Goal: Task Accomplishment & Management: Complete application form

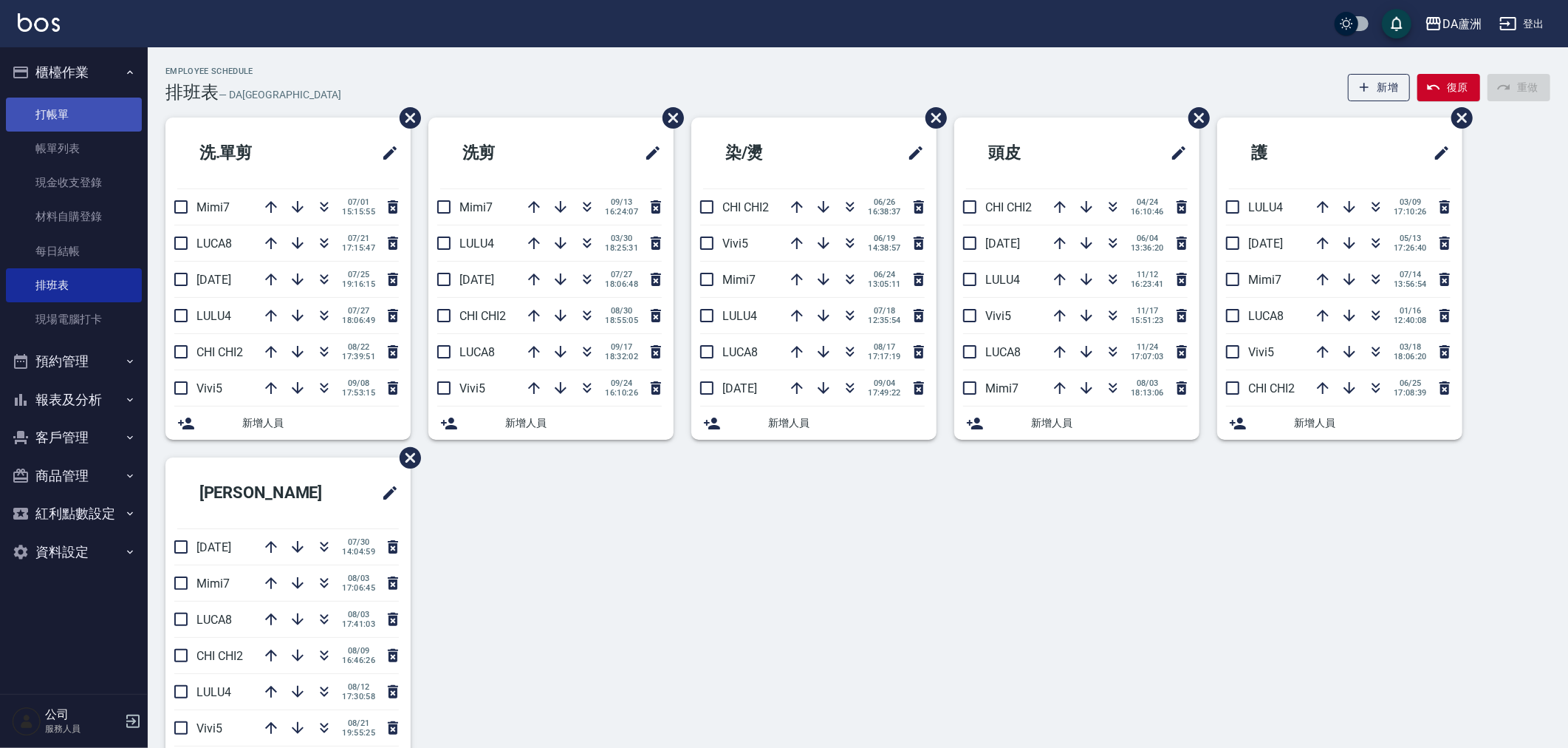
click at [67, 121] on link "打帳單" at bounding box center [74, 115] width 136 height 34
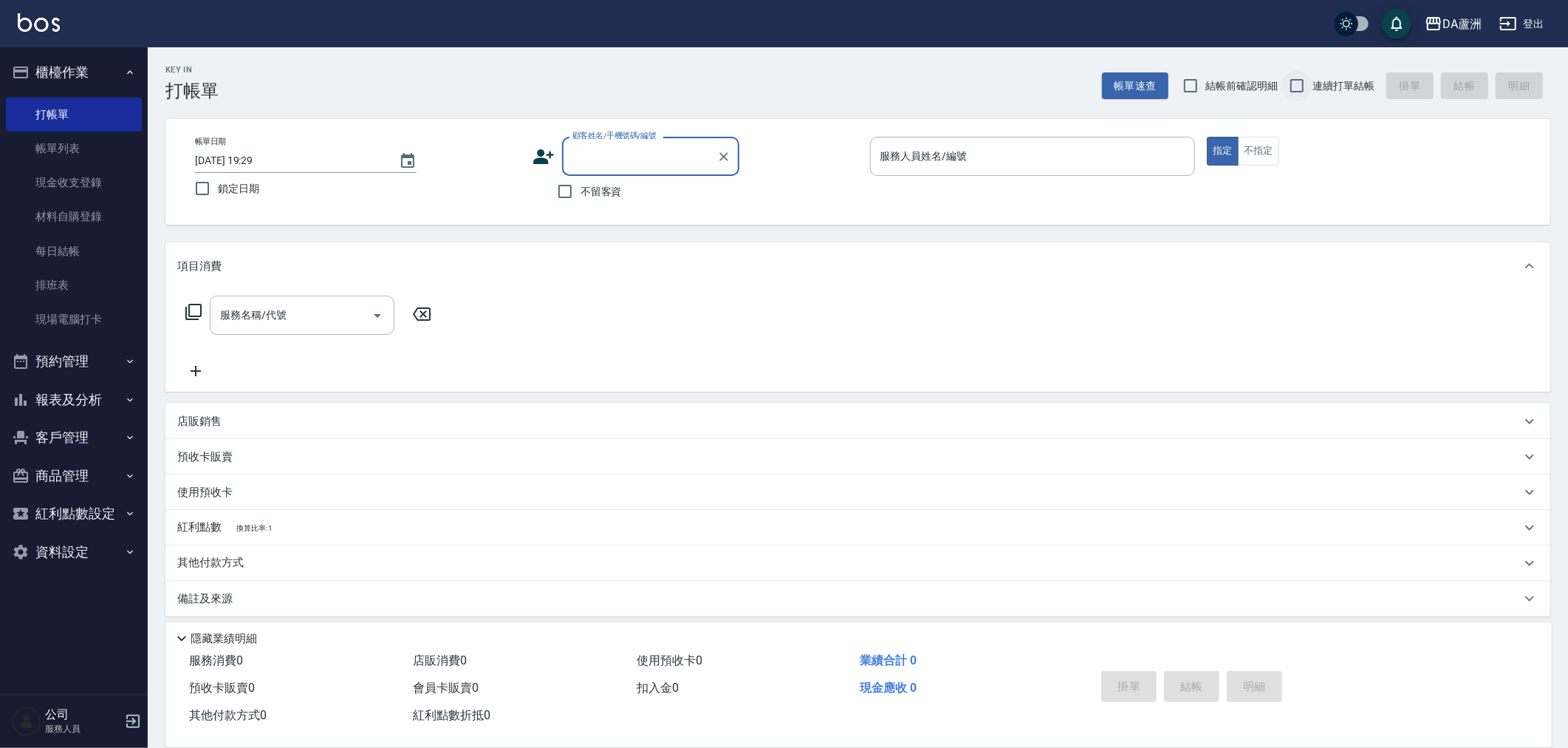
click at [1298, 82] on input "連續打單結帳" at bounding box center [1297, 86] width 31 height 31
checkbox input "true"
drag, startPoint x: 582, startPoint y: 201, endPoint x: 706, endPoint y: 197, distance: 124.1
click at [582, 200] on label "不留客資" at bounding box center [585, 191] width 72 height 31
click at [581, 200] on input "不留客資" at bounding box center [565, 191] width 31 height 31
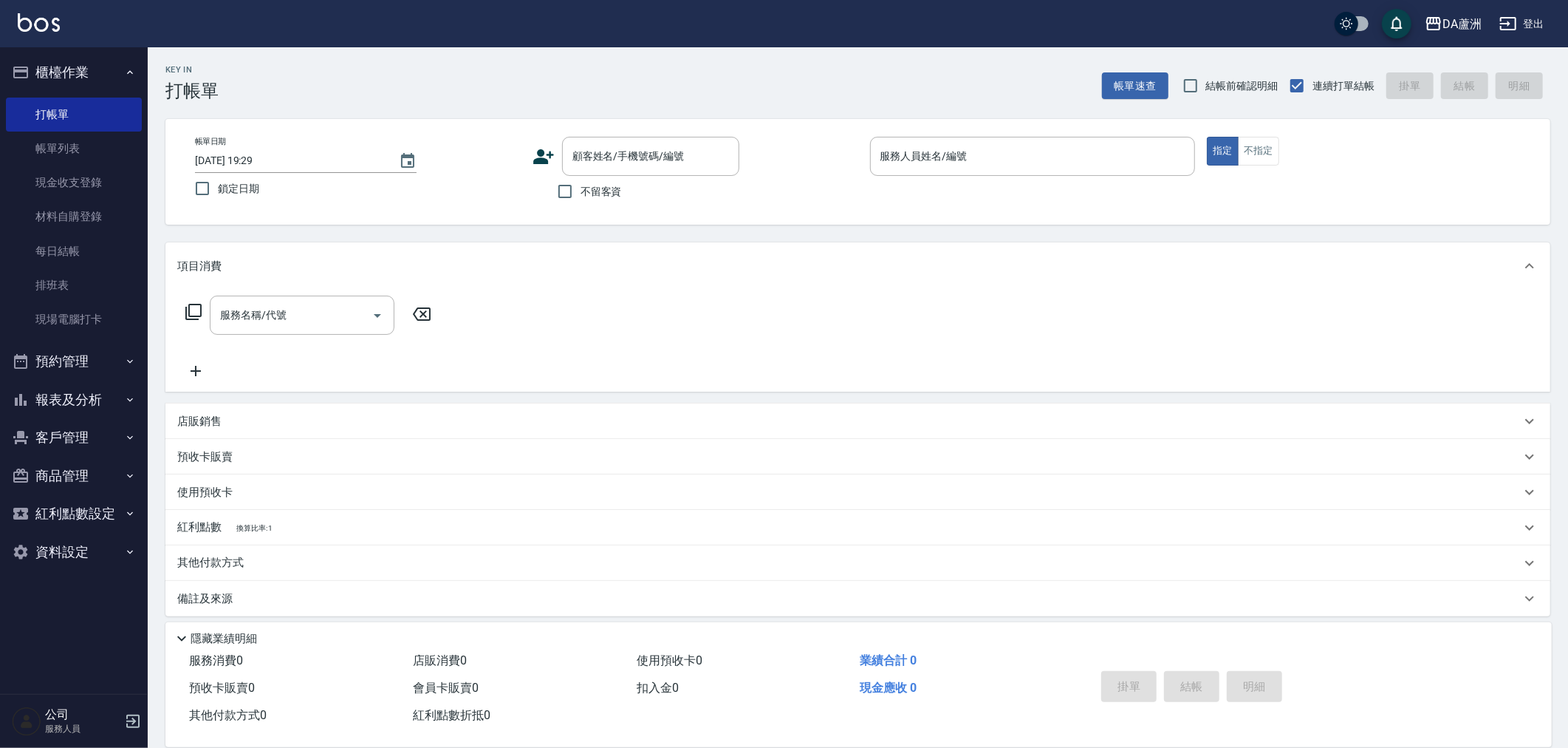
checkbox input "true"
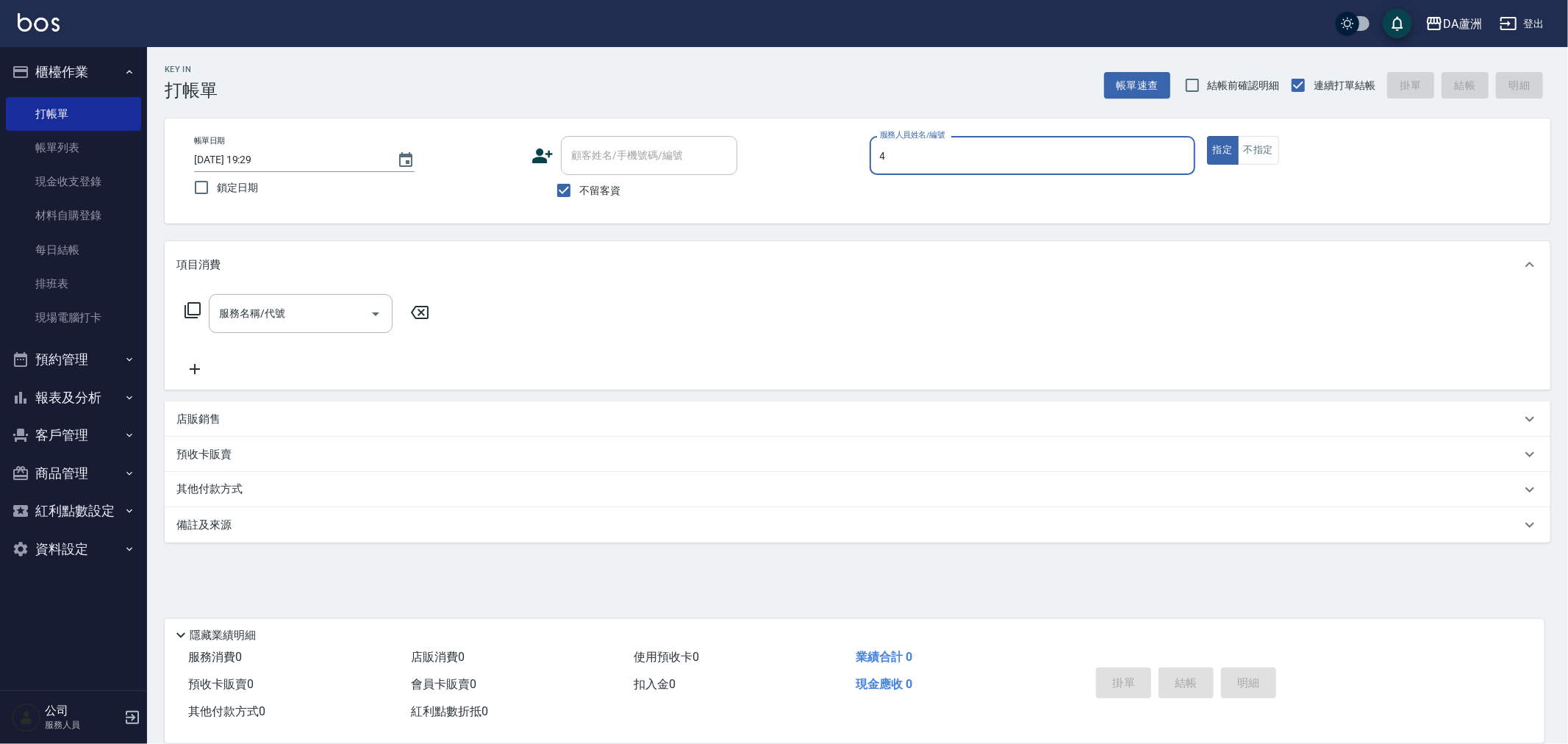
type input "LULU-4"
type button "true"
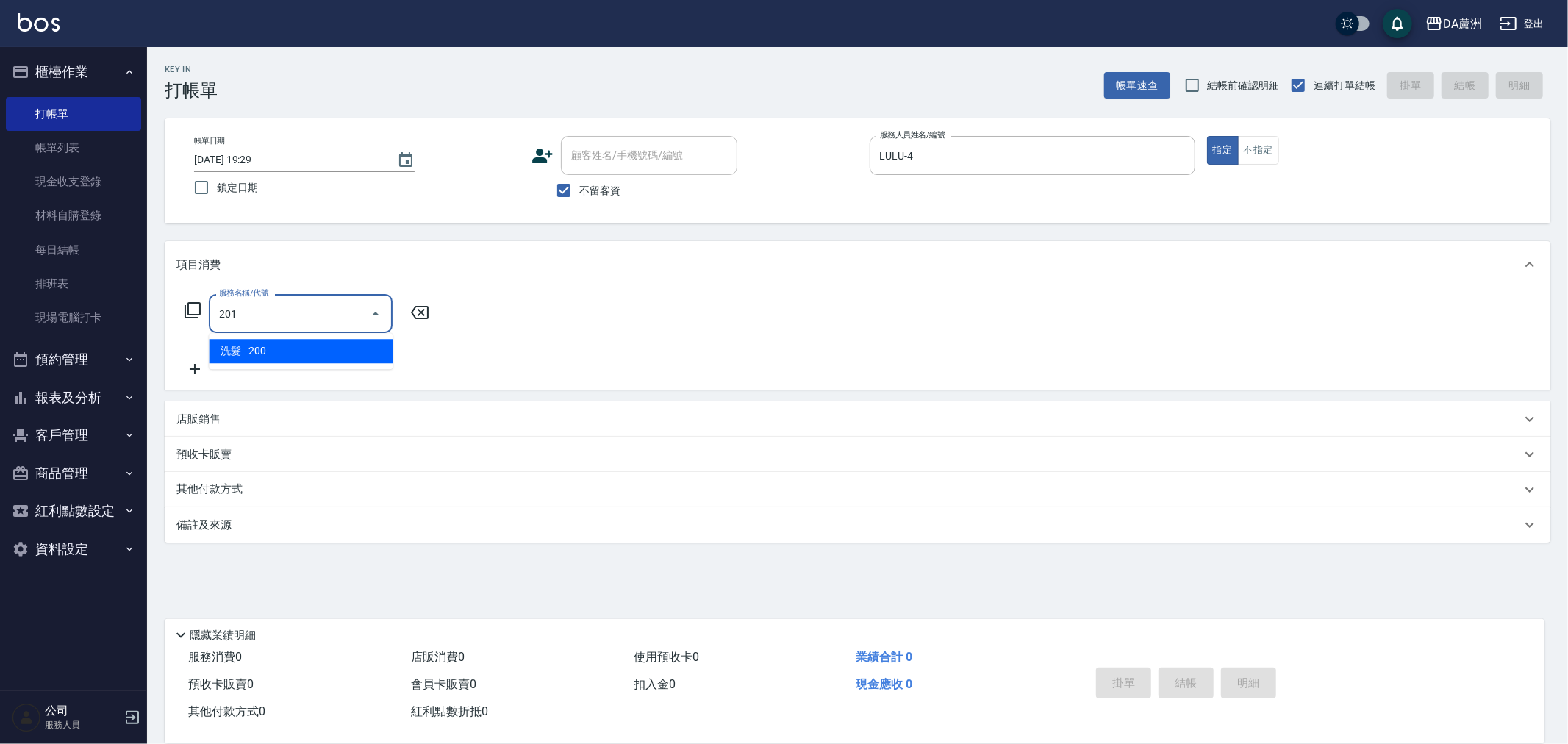
type input "洗髮(201)"
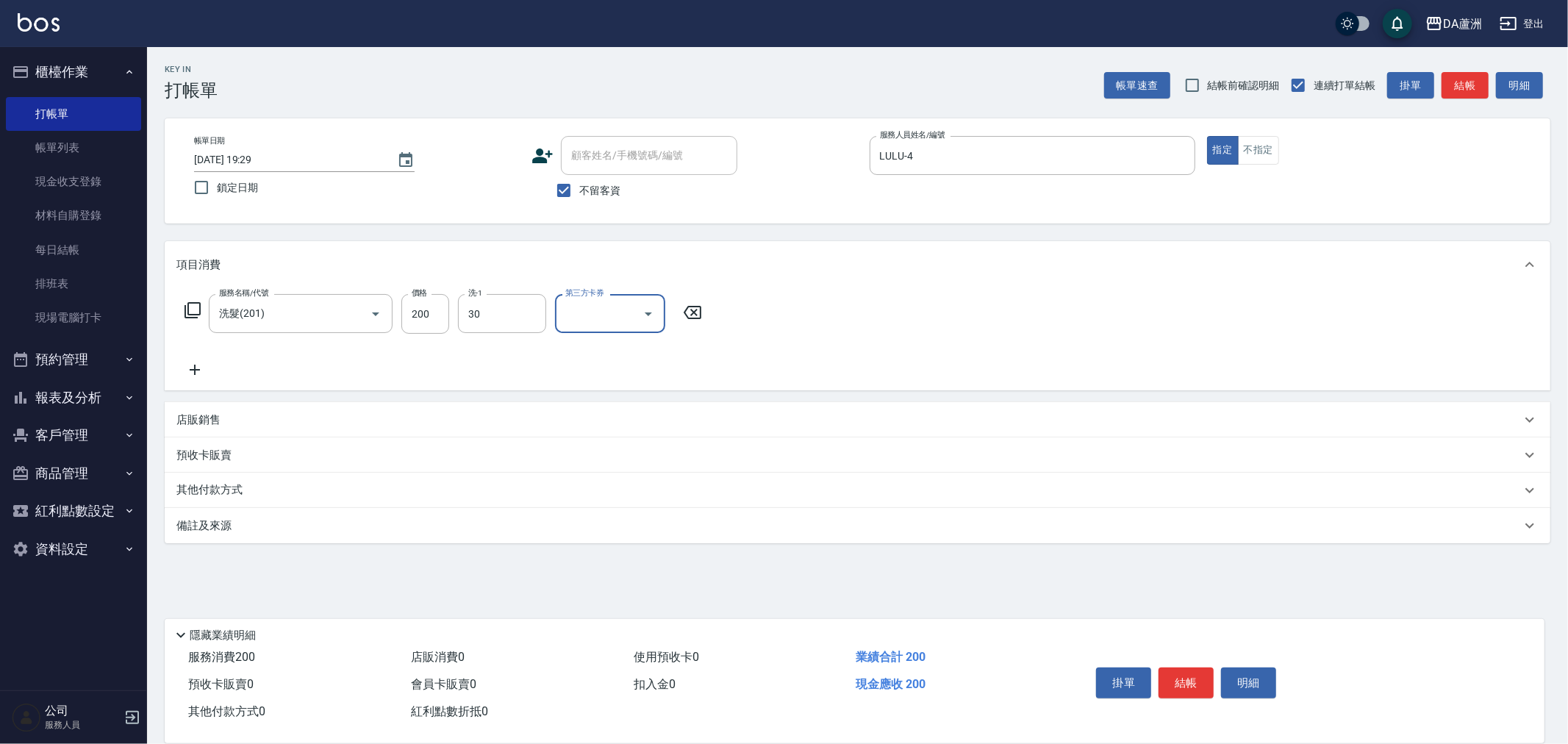
type input "[PERSON_NAME]-30"
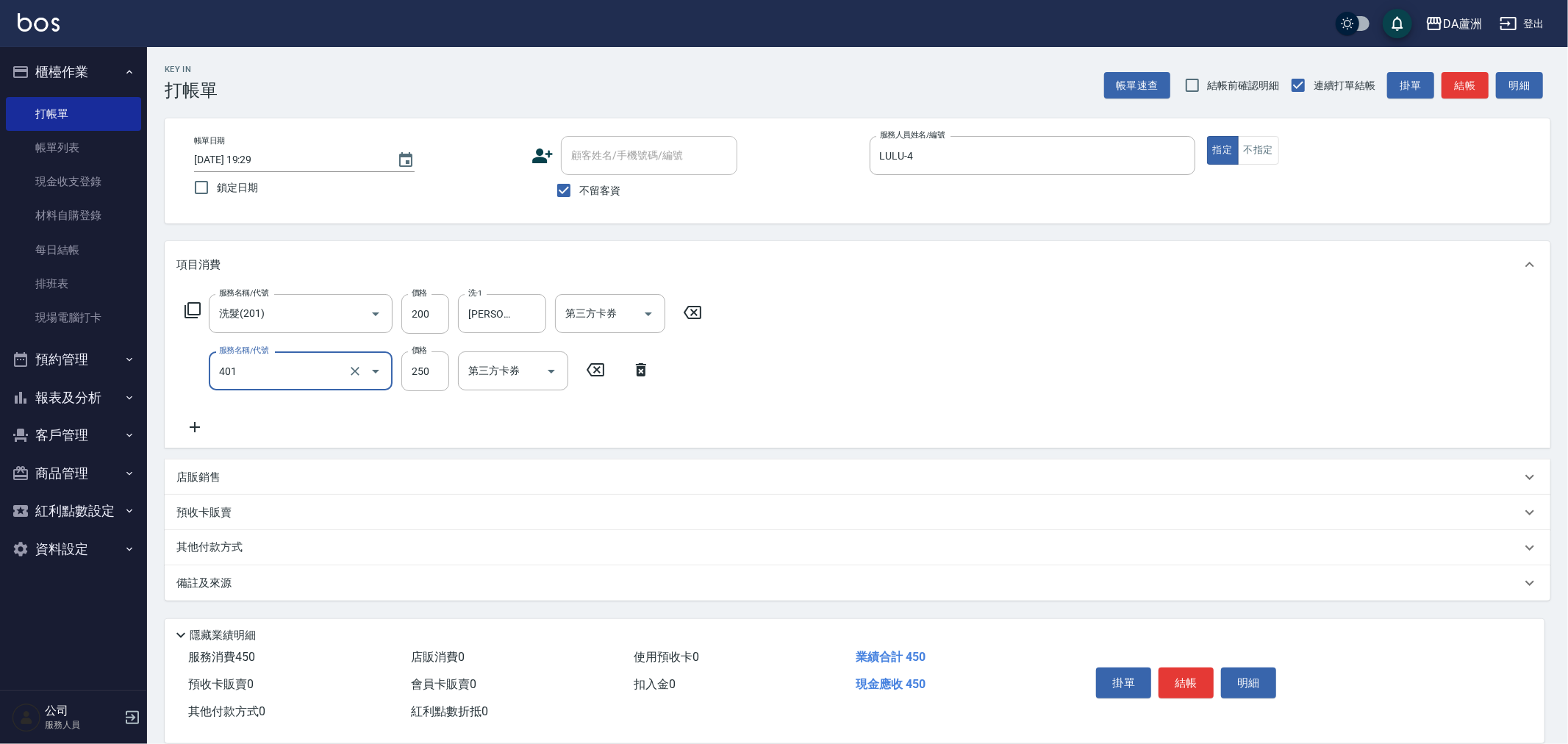
type input "剪髮(401)"
type input "350"
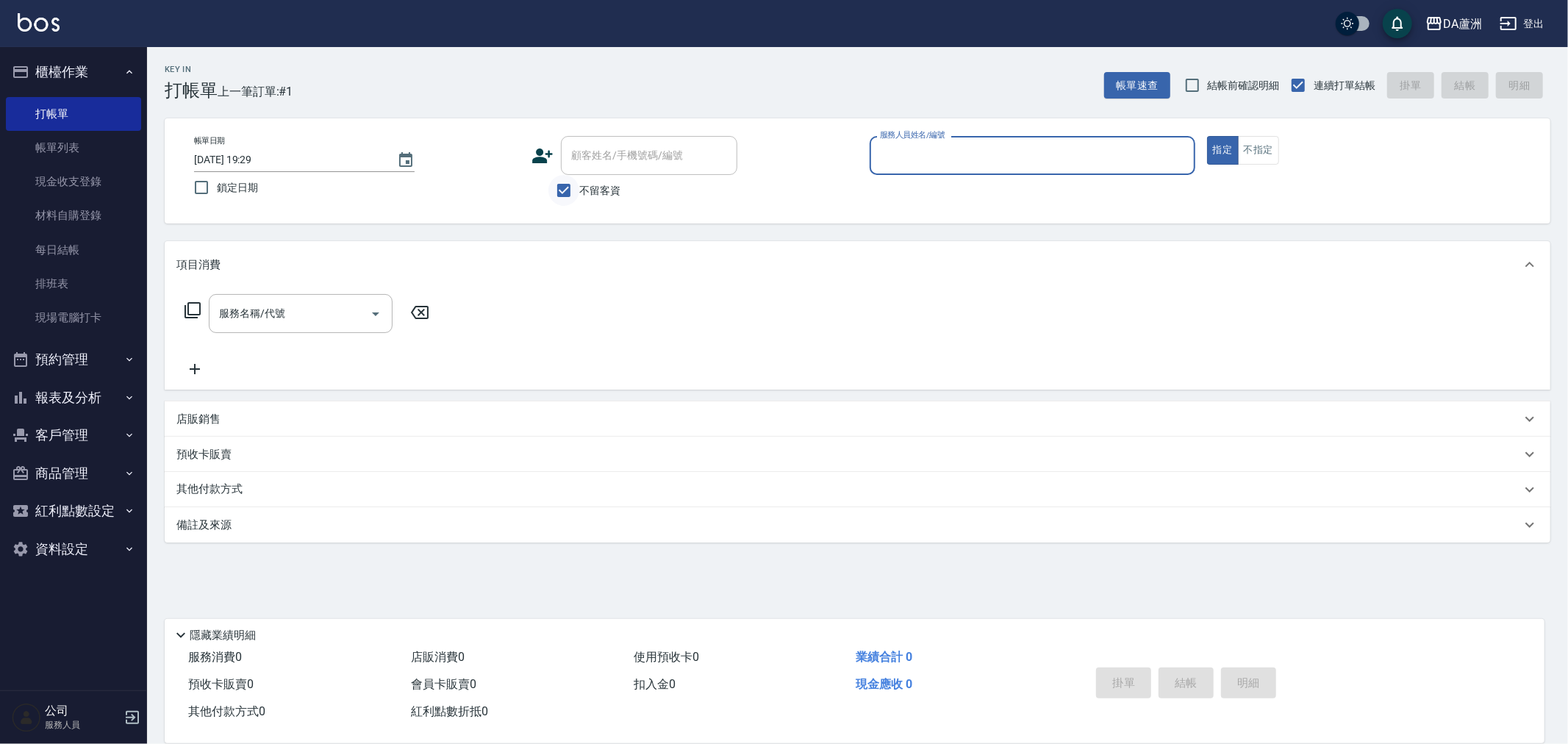
click at [576, 186] on input "不留客資" at bounding box center [564, 190] width 31 height 31
checkbox input "false"
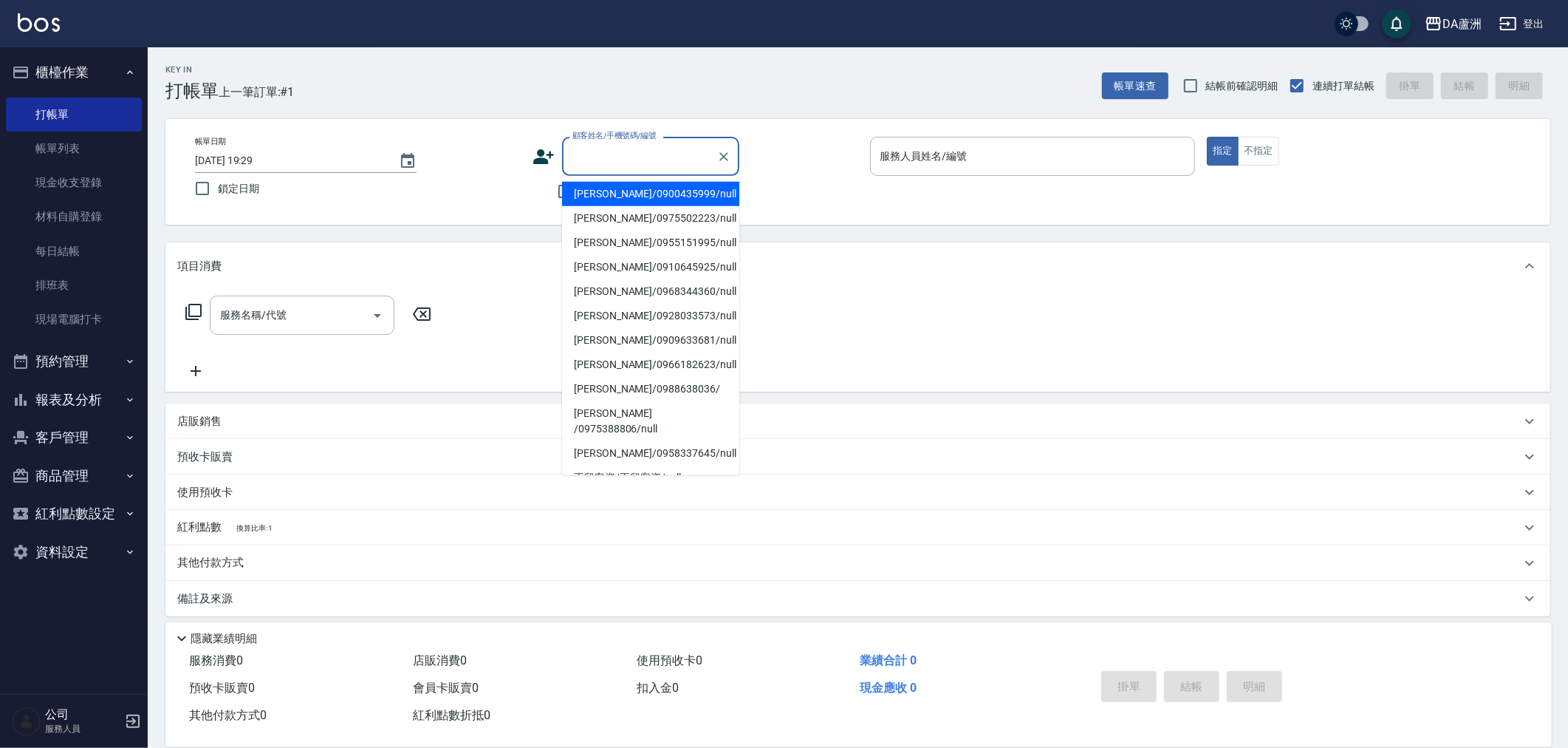
click at [607, 152] on div "顧客姓名/手機號碼/編號 顧客姓名/手機號碼/編號" at bounding box center [651, 156] width 177 height 39
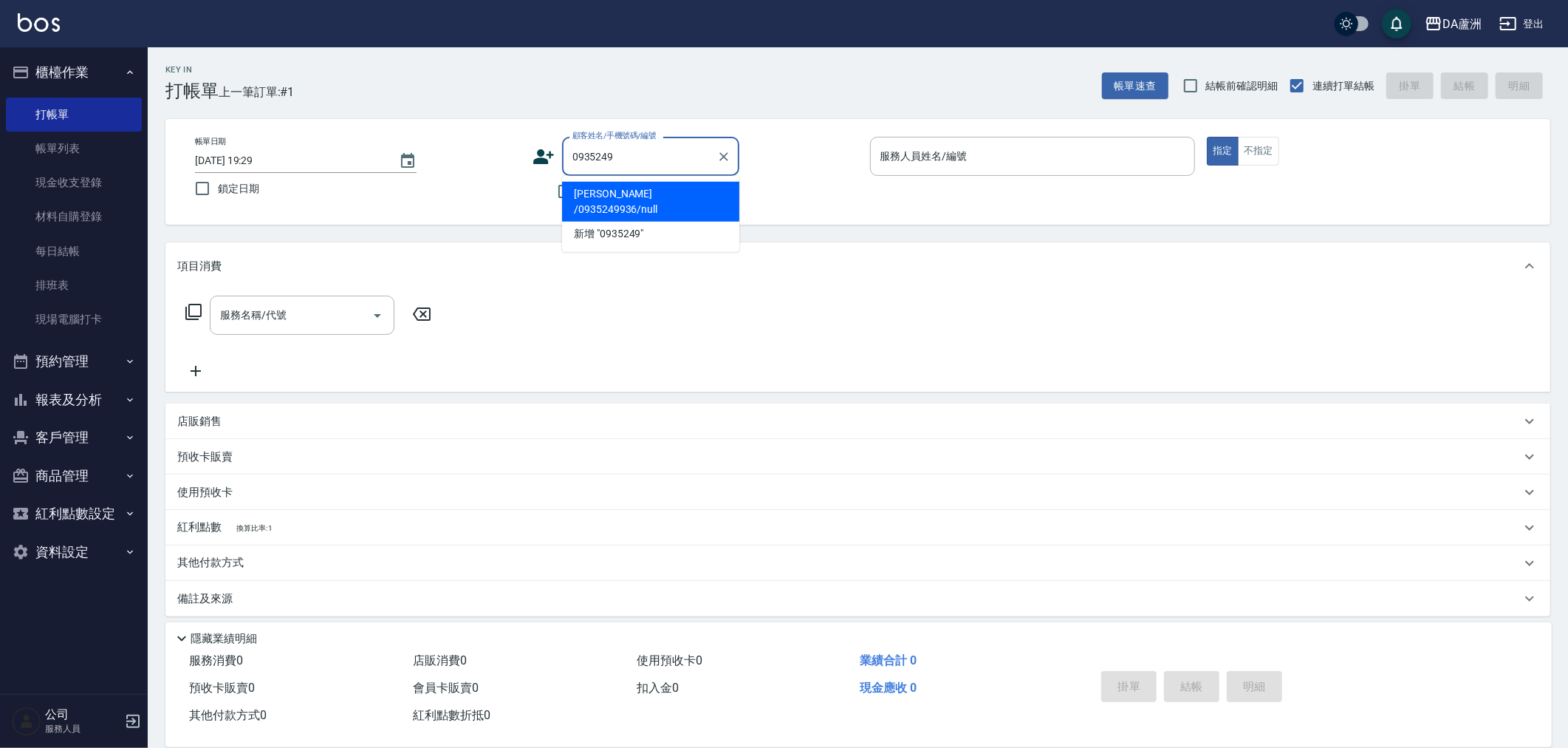
type input "[PERSON_NAME] /0935249936/null"
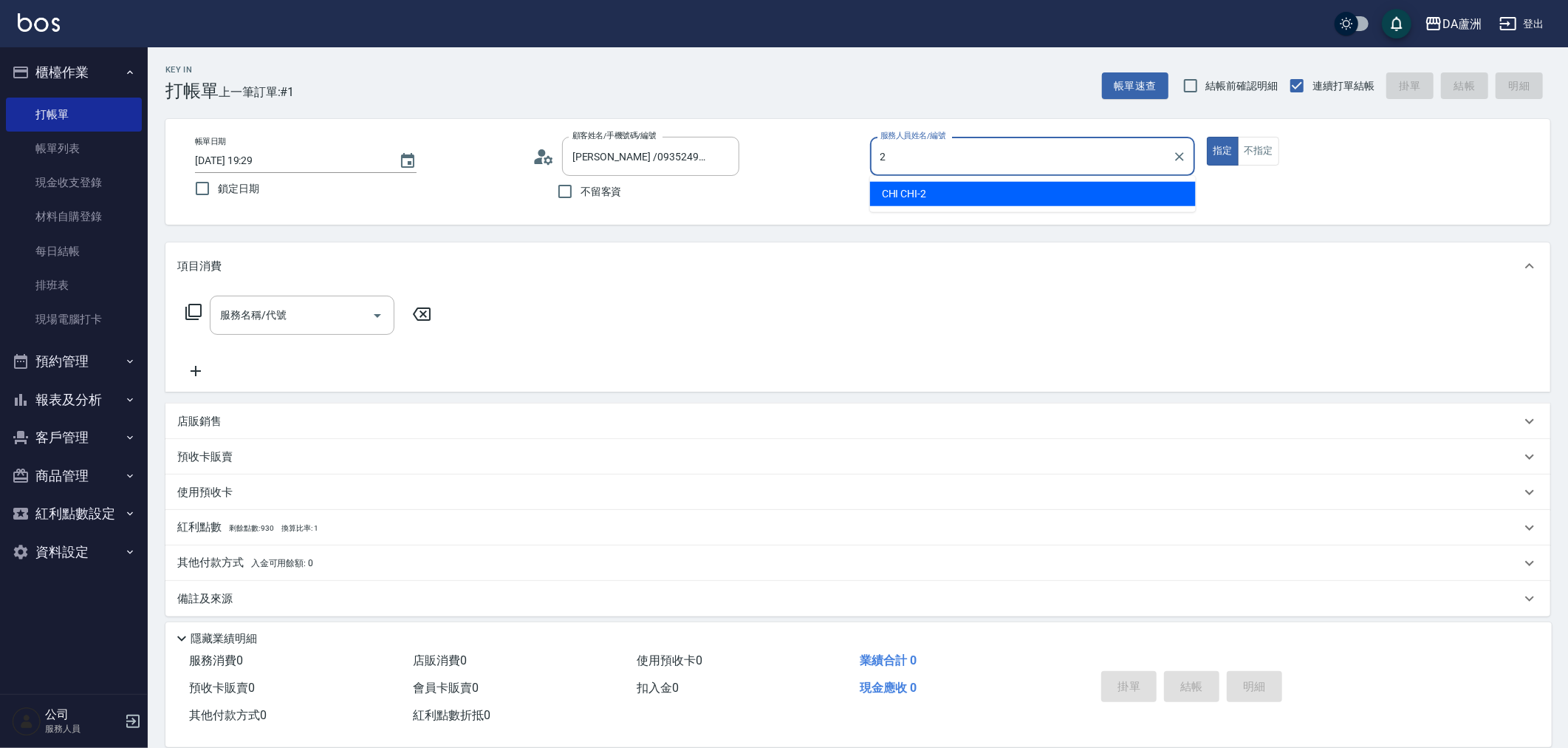
type input "CHI CHI-2"
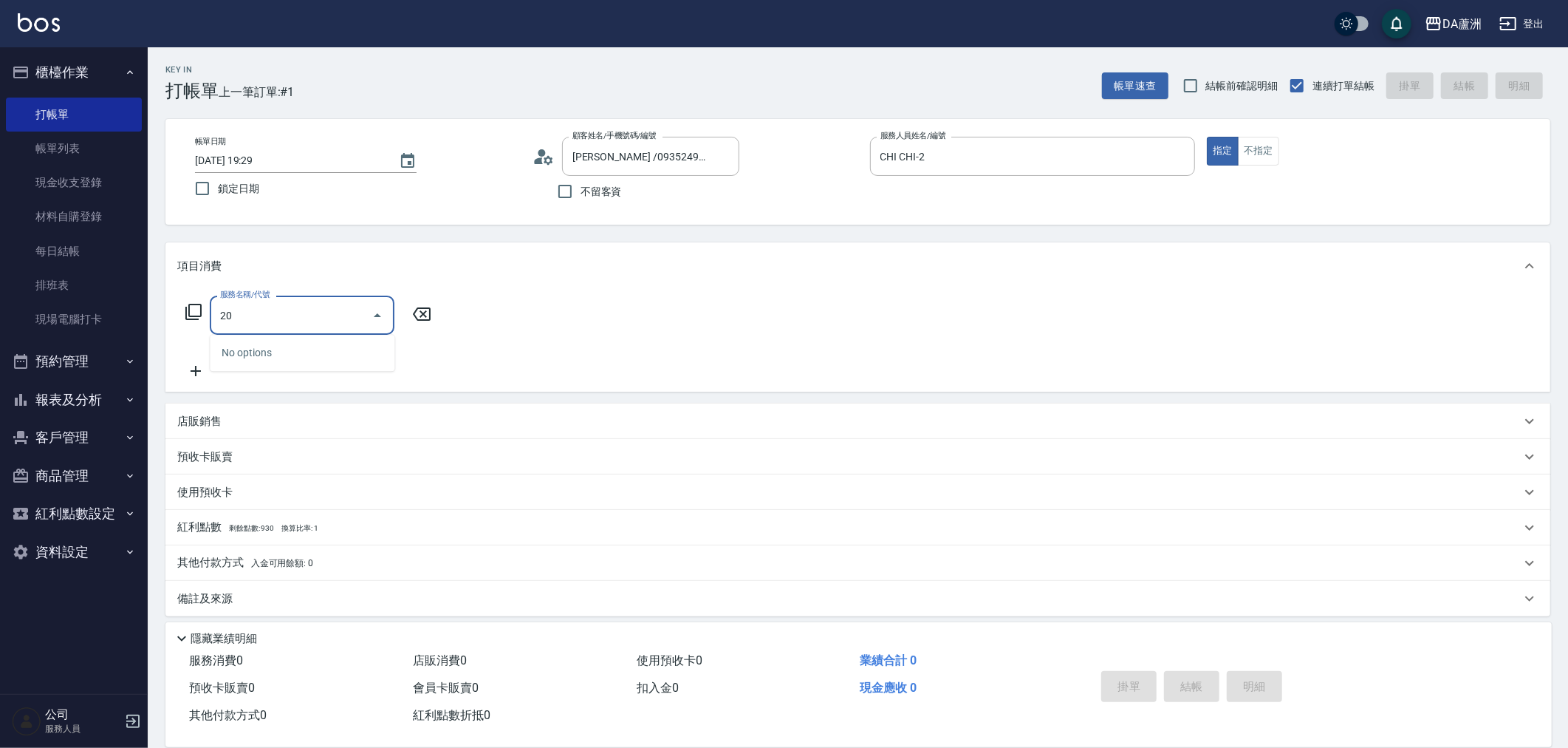
type input "201"
type input "20"
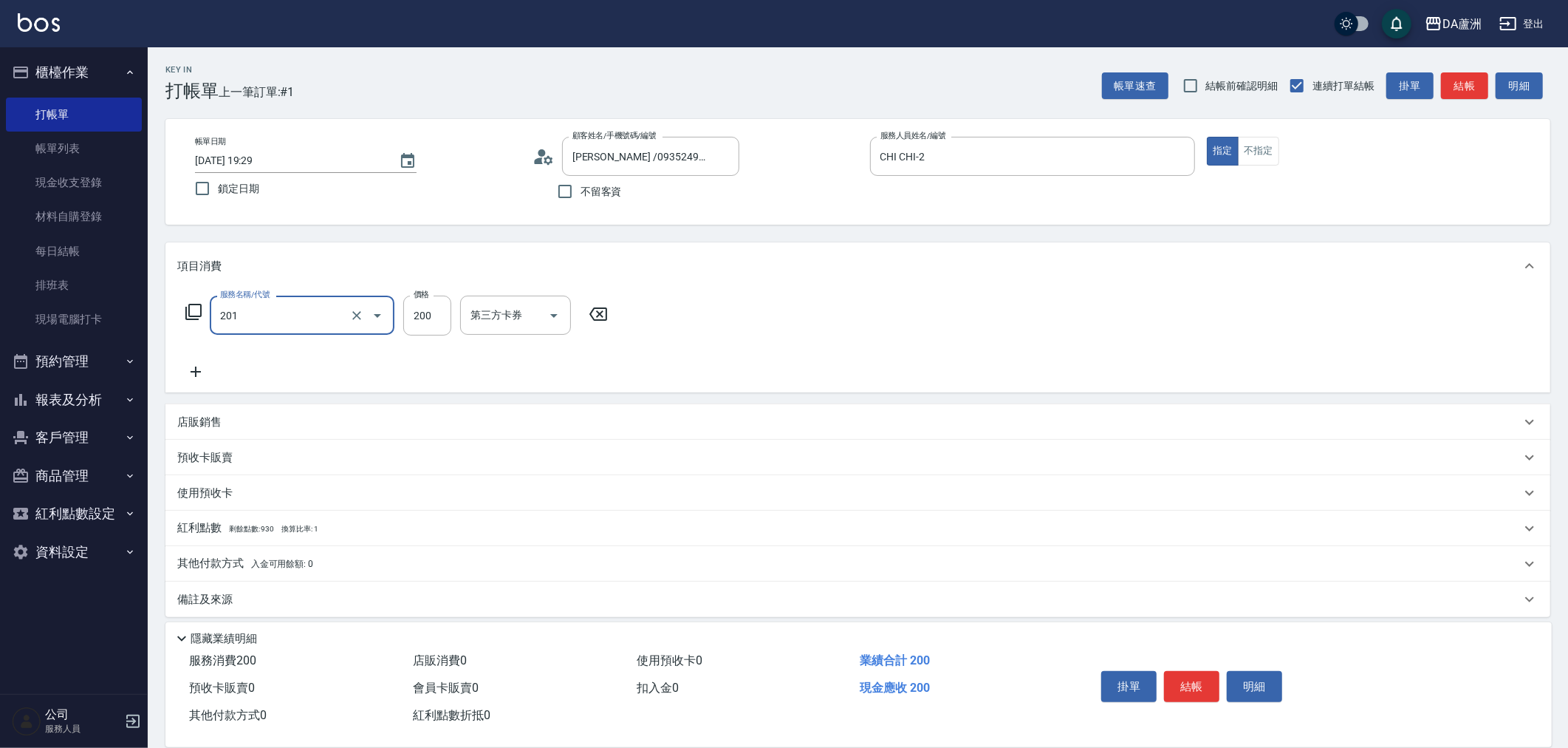
type input "洗髮(201)"
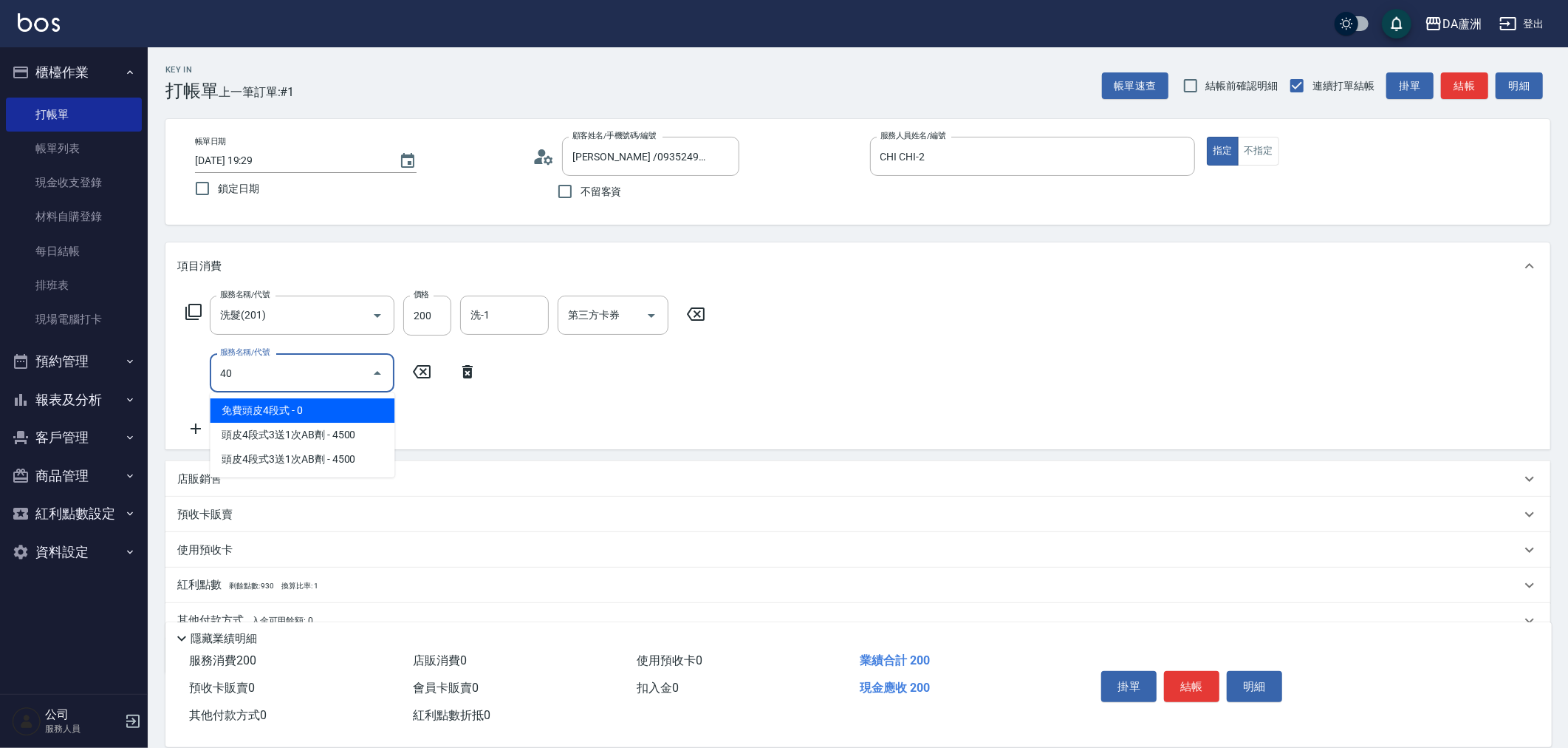
type input "401"
type input "40"
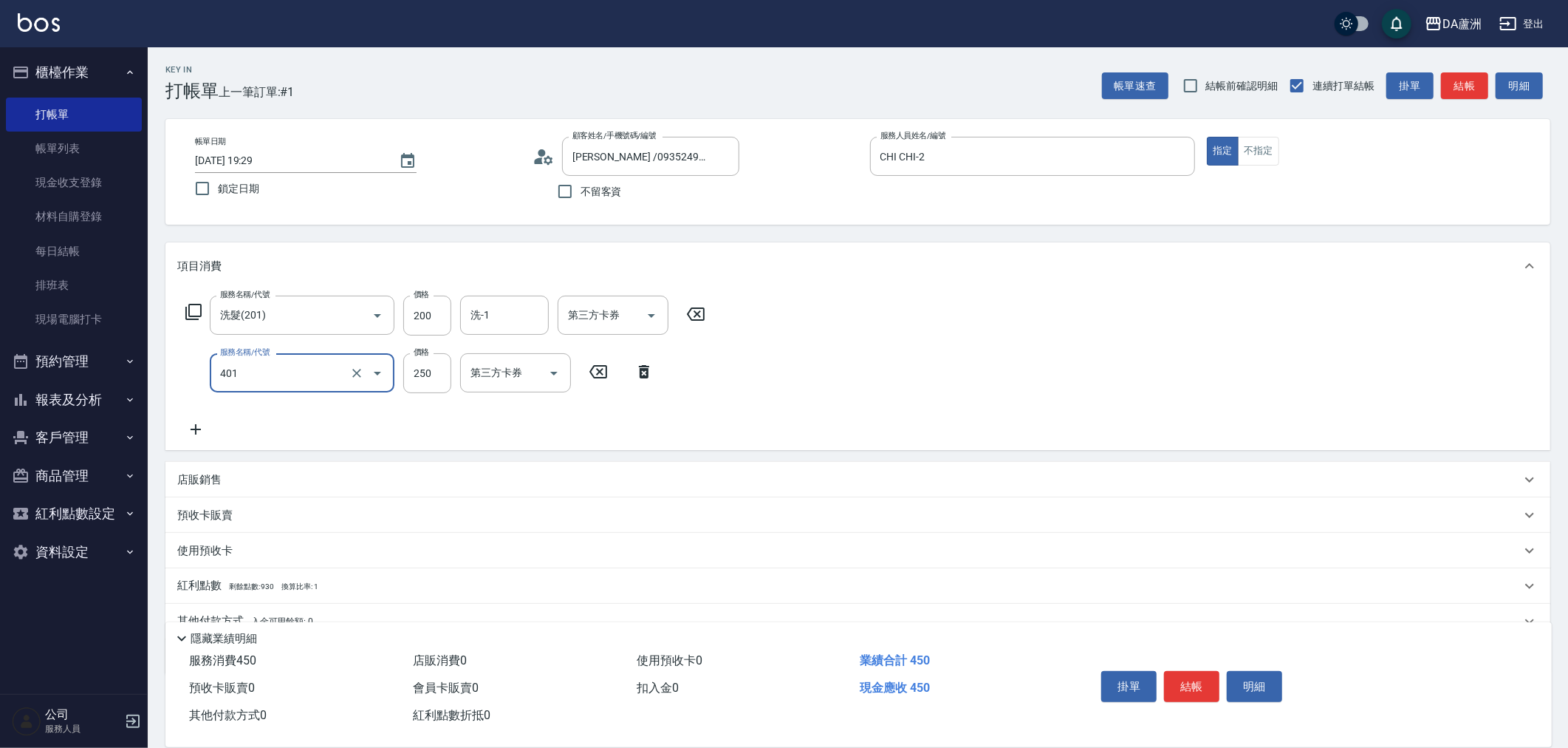
type input "剪髮(401)"
type input "20"
type input "40"
type input "60"
type input "400"
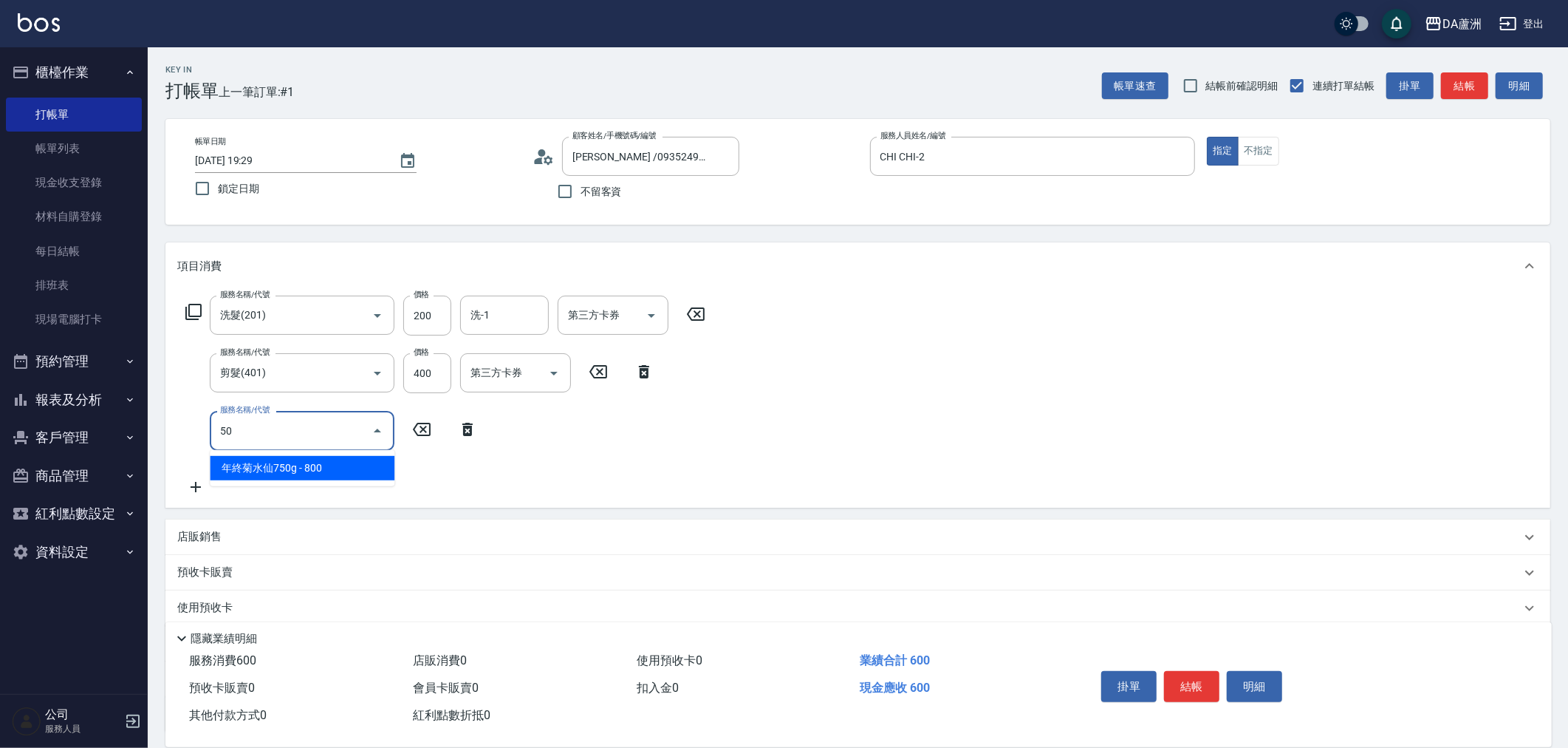
type input "501"
type input "160"
type input "染髮(501)"
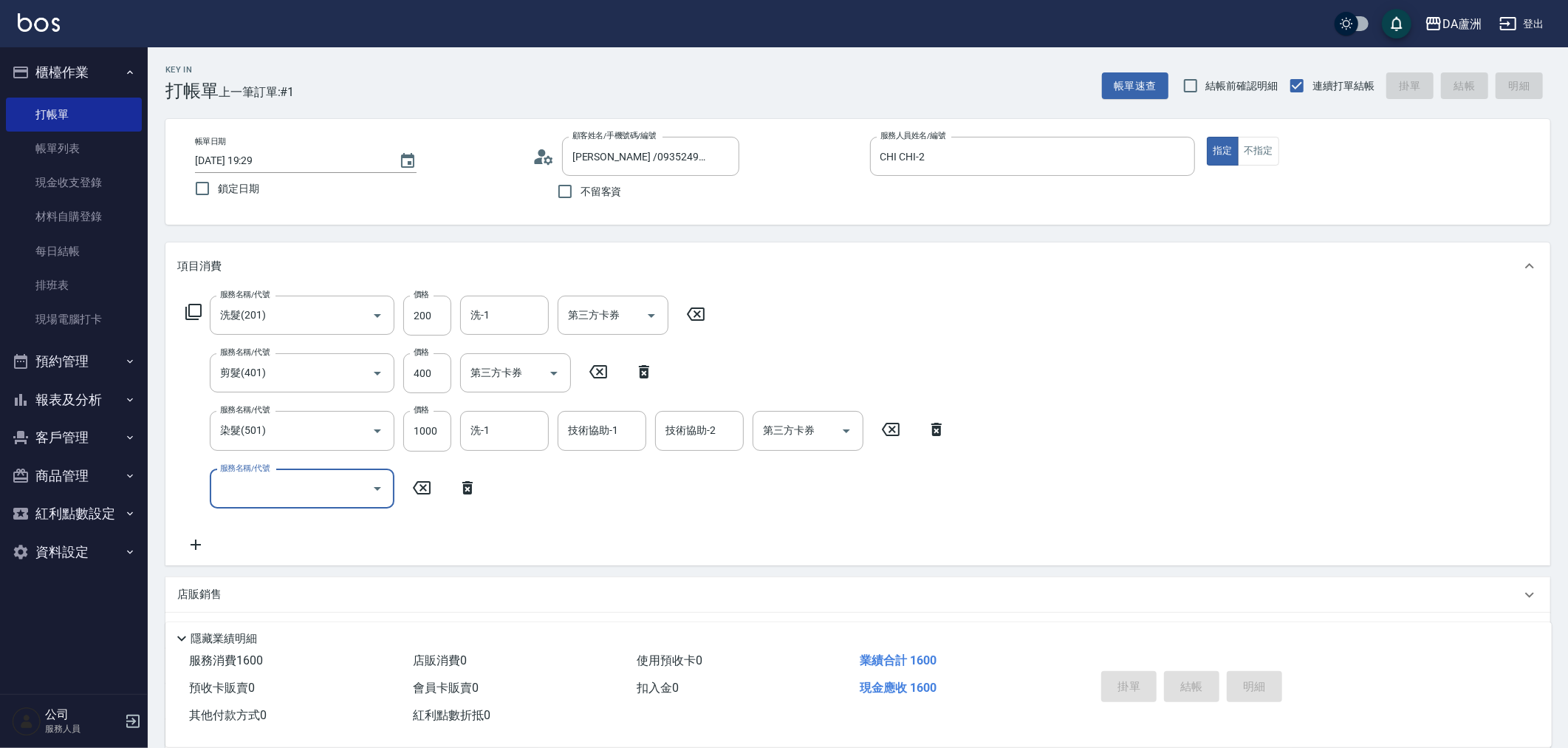
type input "0"
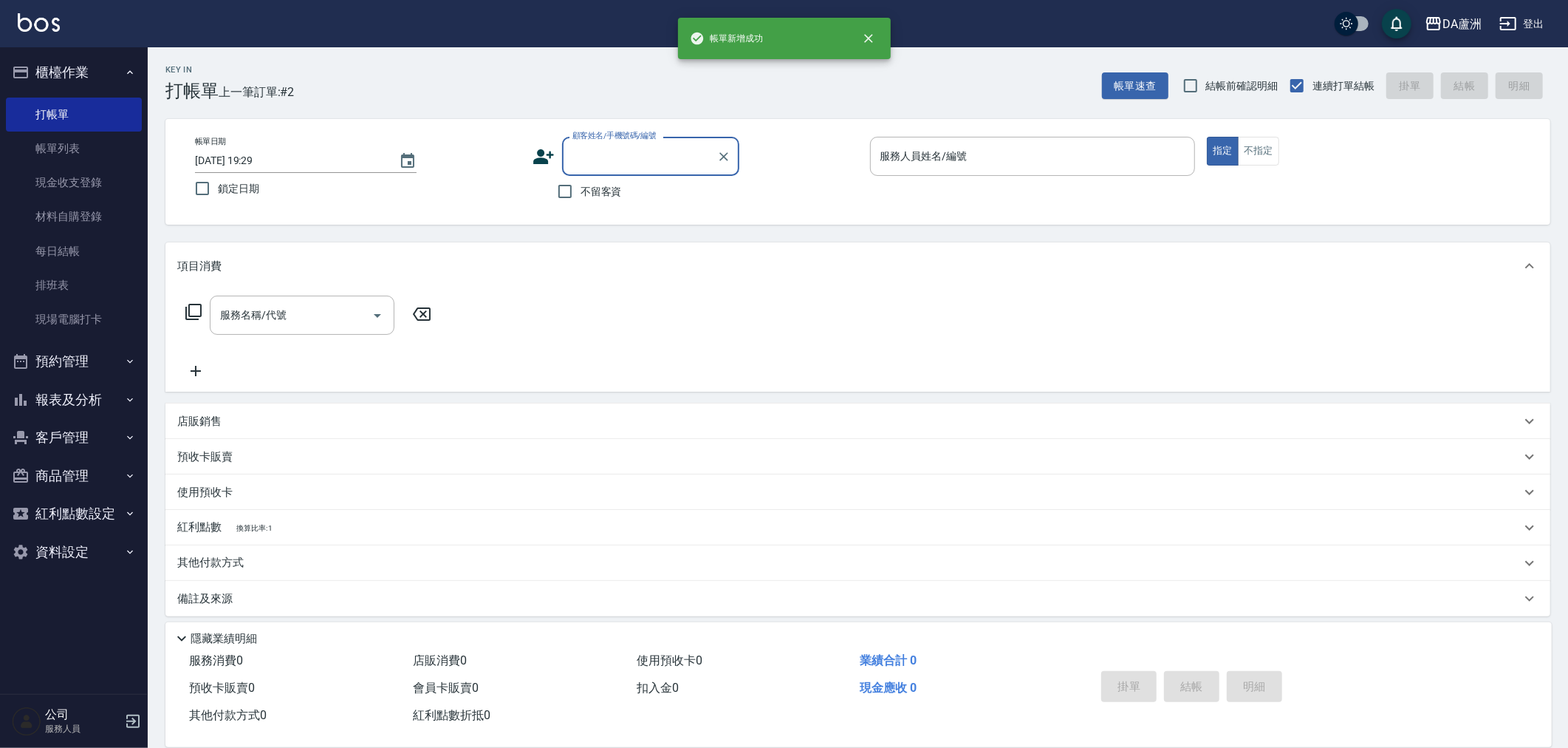
click at [588, 187] on span "不留客資" at bounding box center [601, 192] width 42 height 15
click at [581, 187] on input "不留客資" at bounding box center [565, 191] width 31 height 31
checkbox input "true"
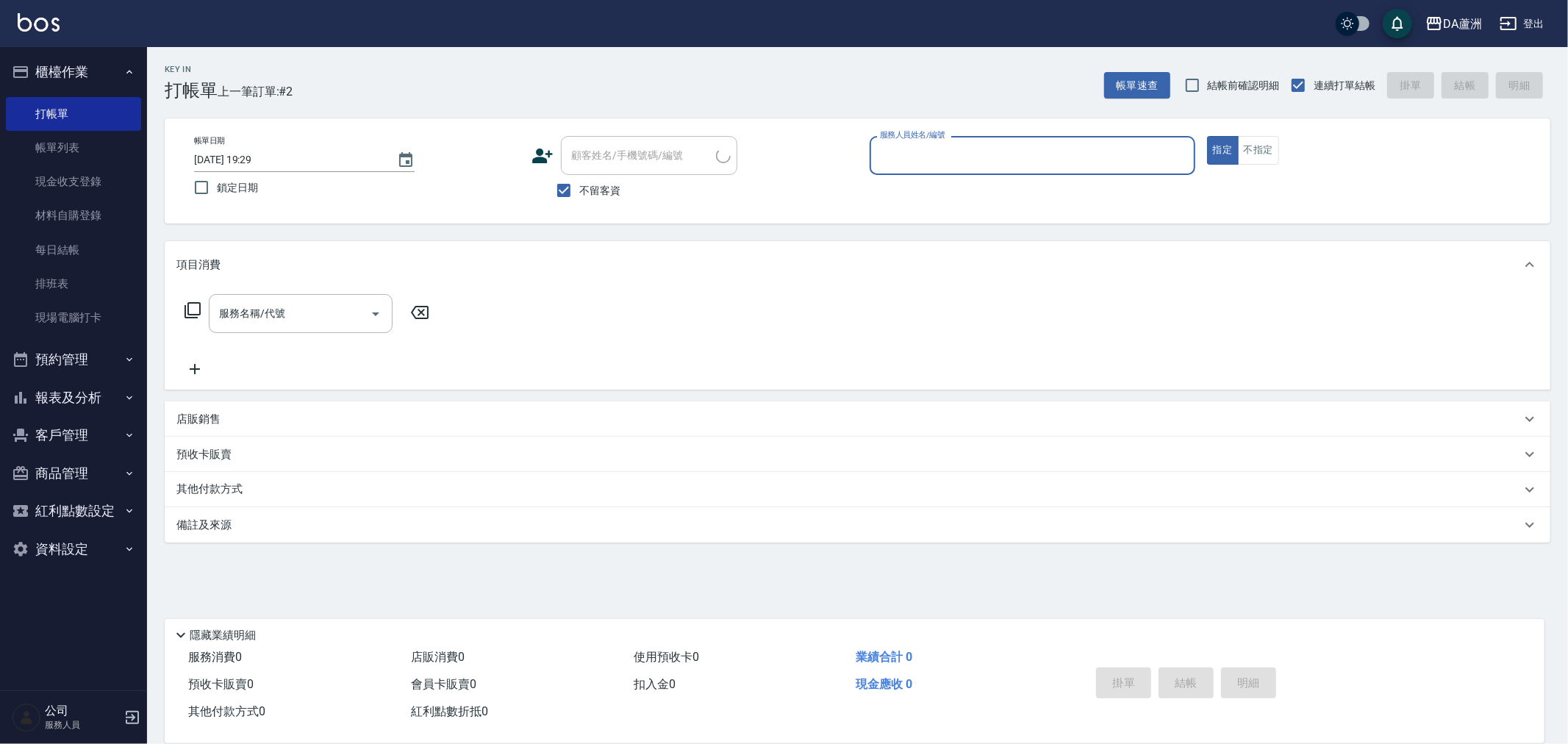
type input "[PERSON_NAME]/0988638036/"
type input "CHI CHI-2"
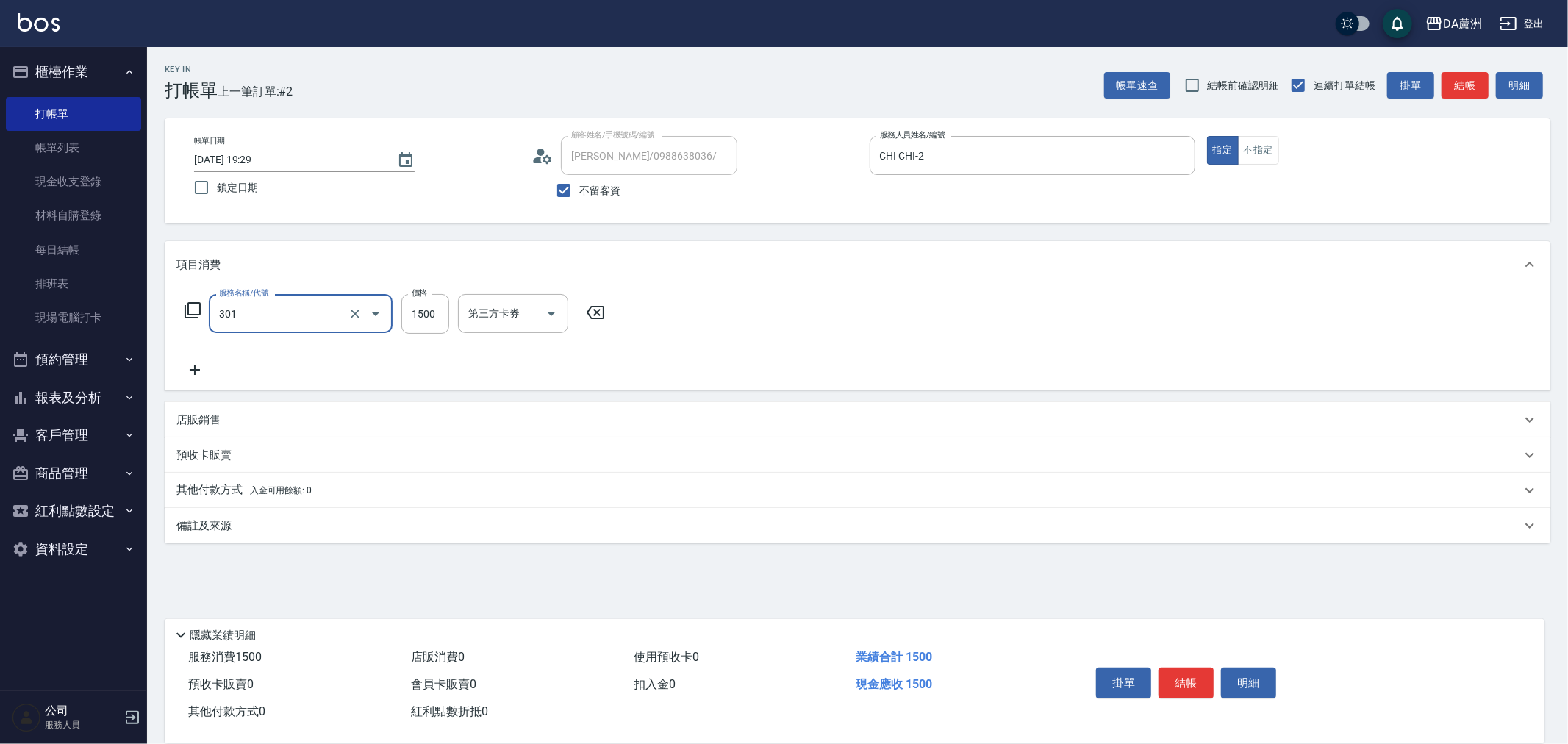
type input "燙髮(301)"
type input "1699"
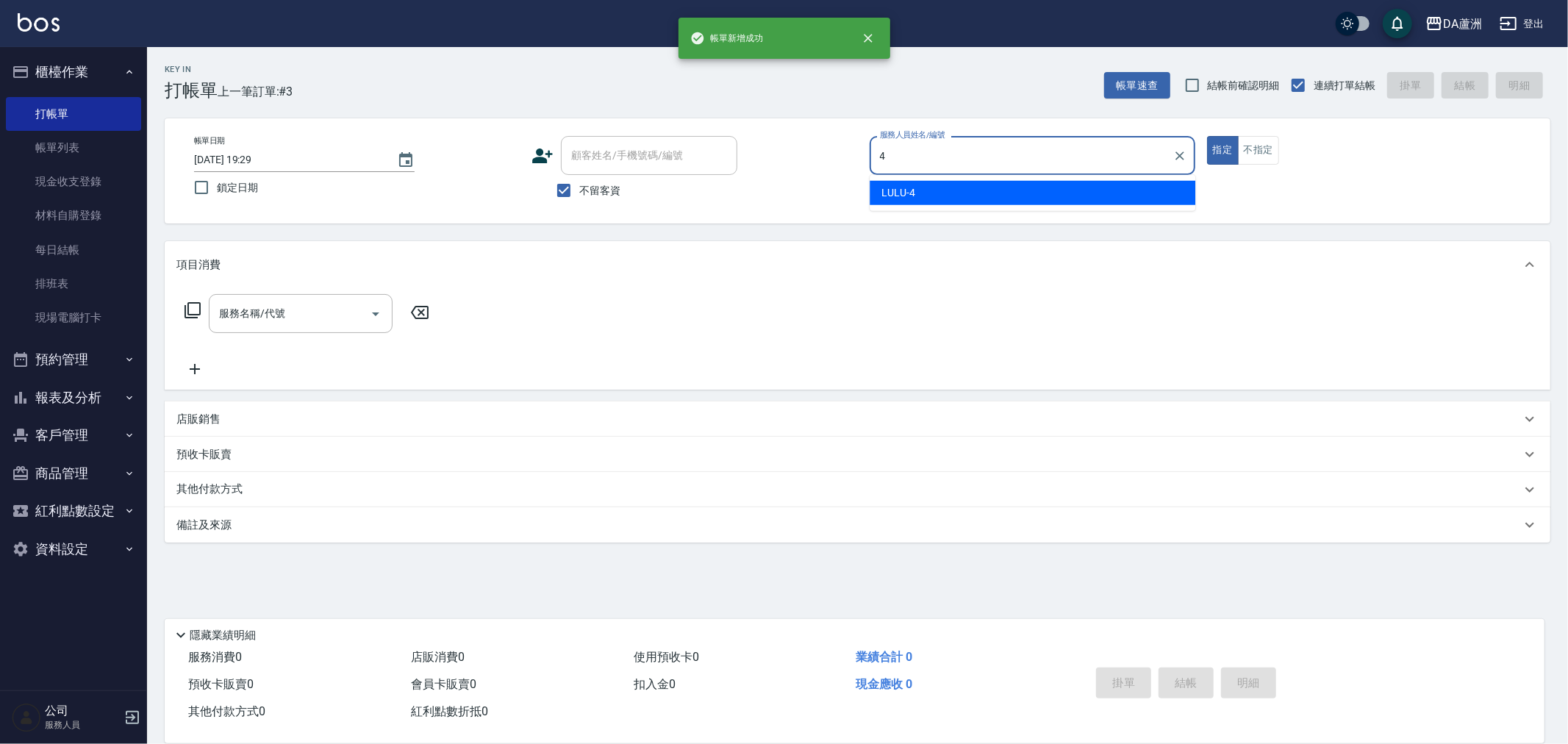
type input "LULU-4"
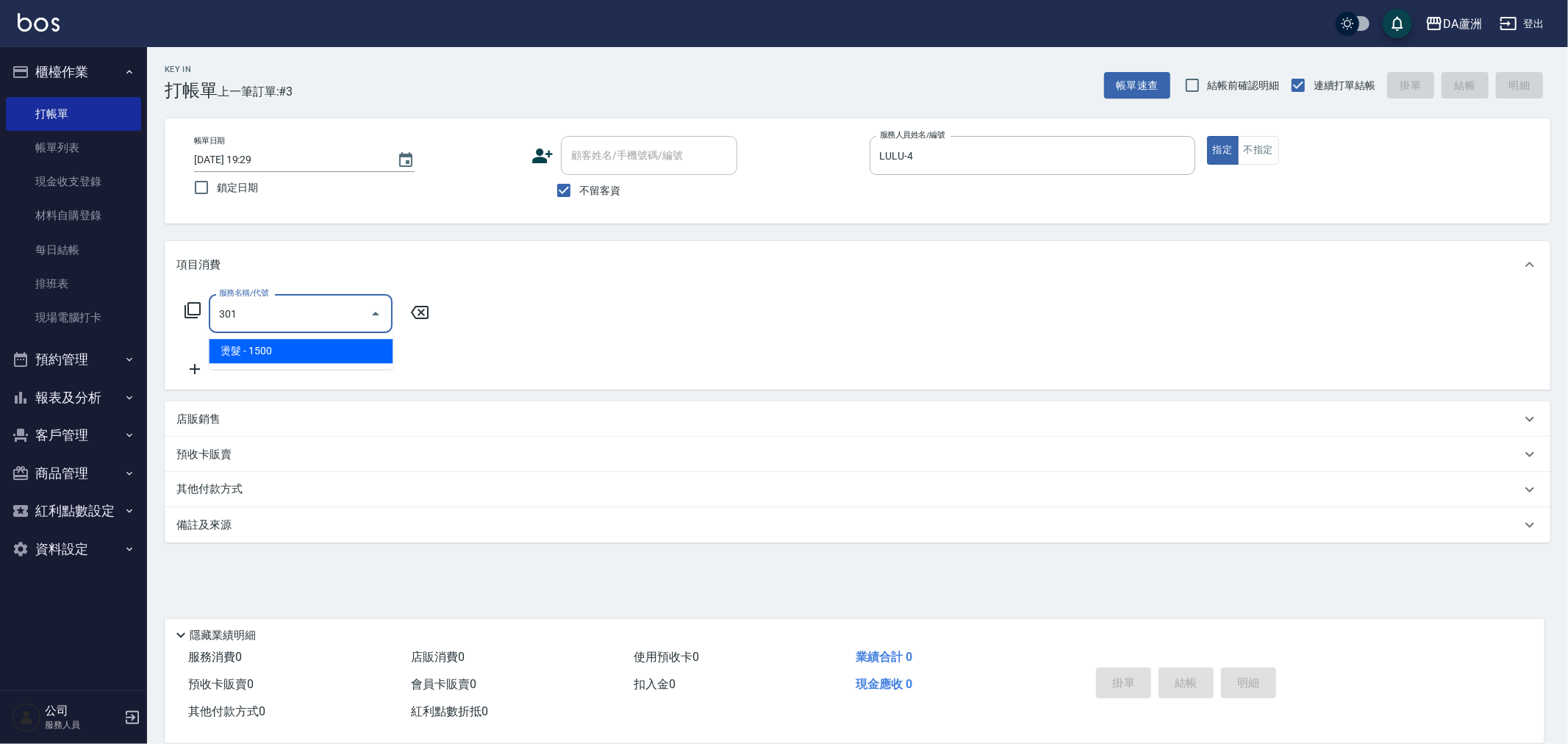
type input "燙髮(301)"
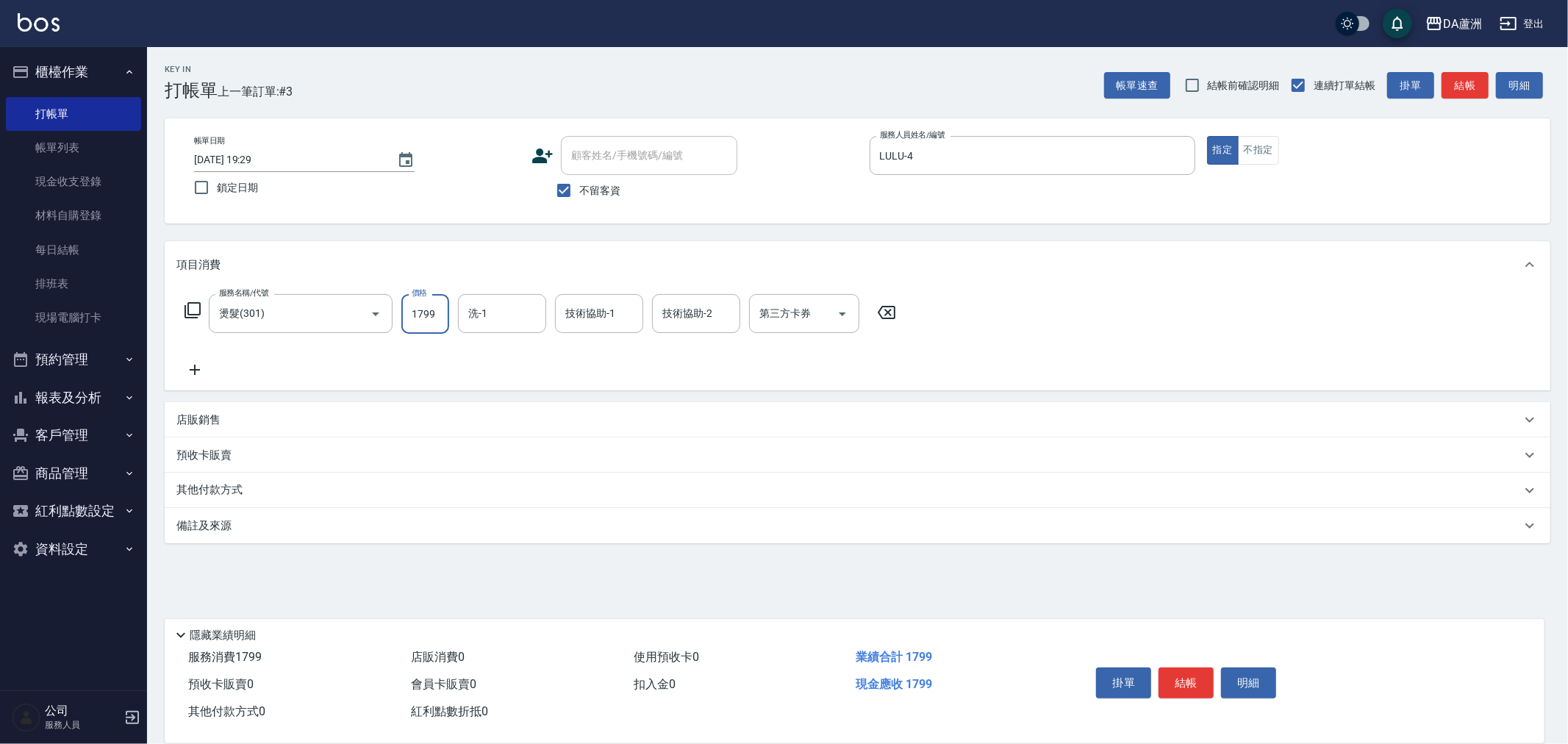
type input "1799"
type input "[PERSON_NAME]-30"
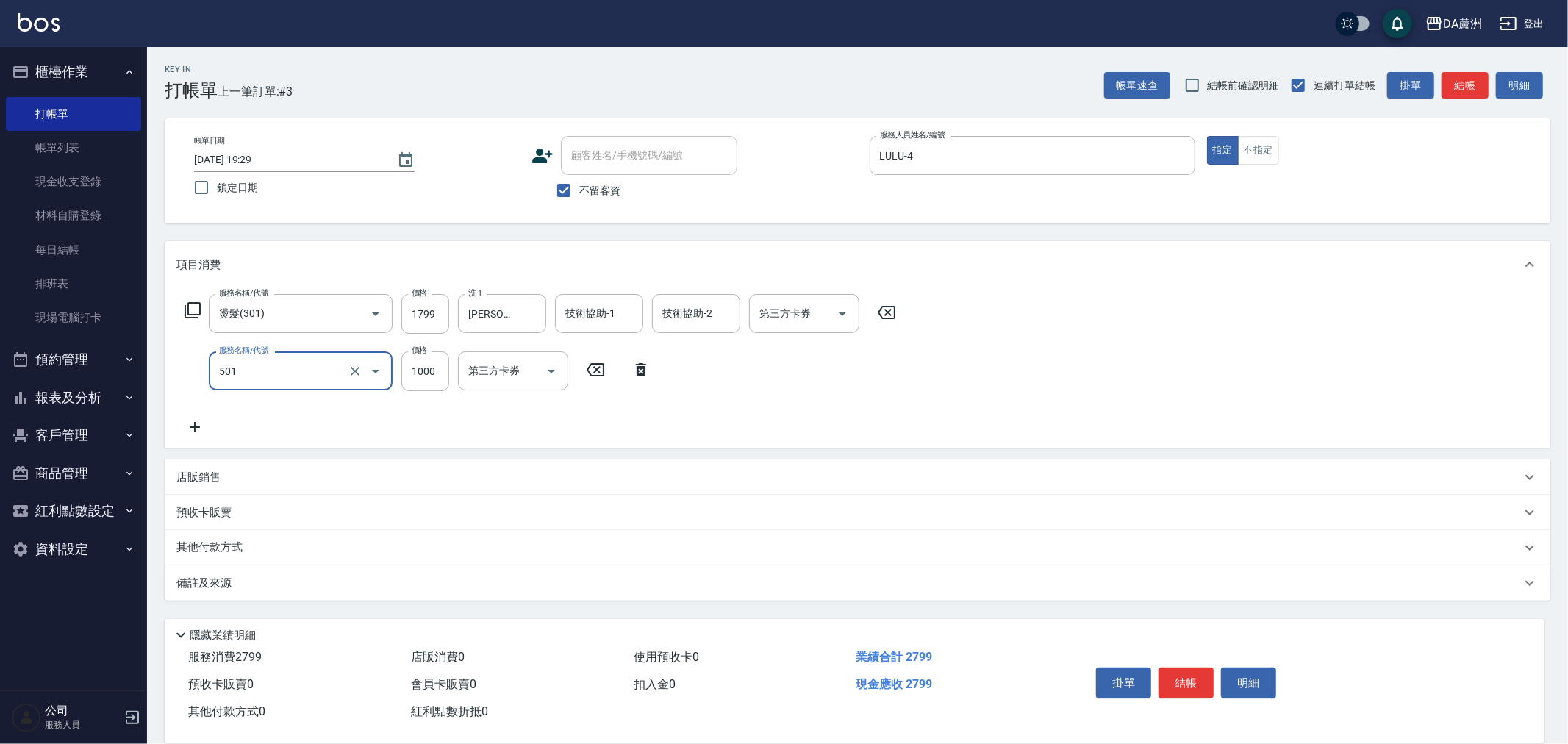
type input "染髮(501)"
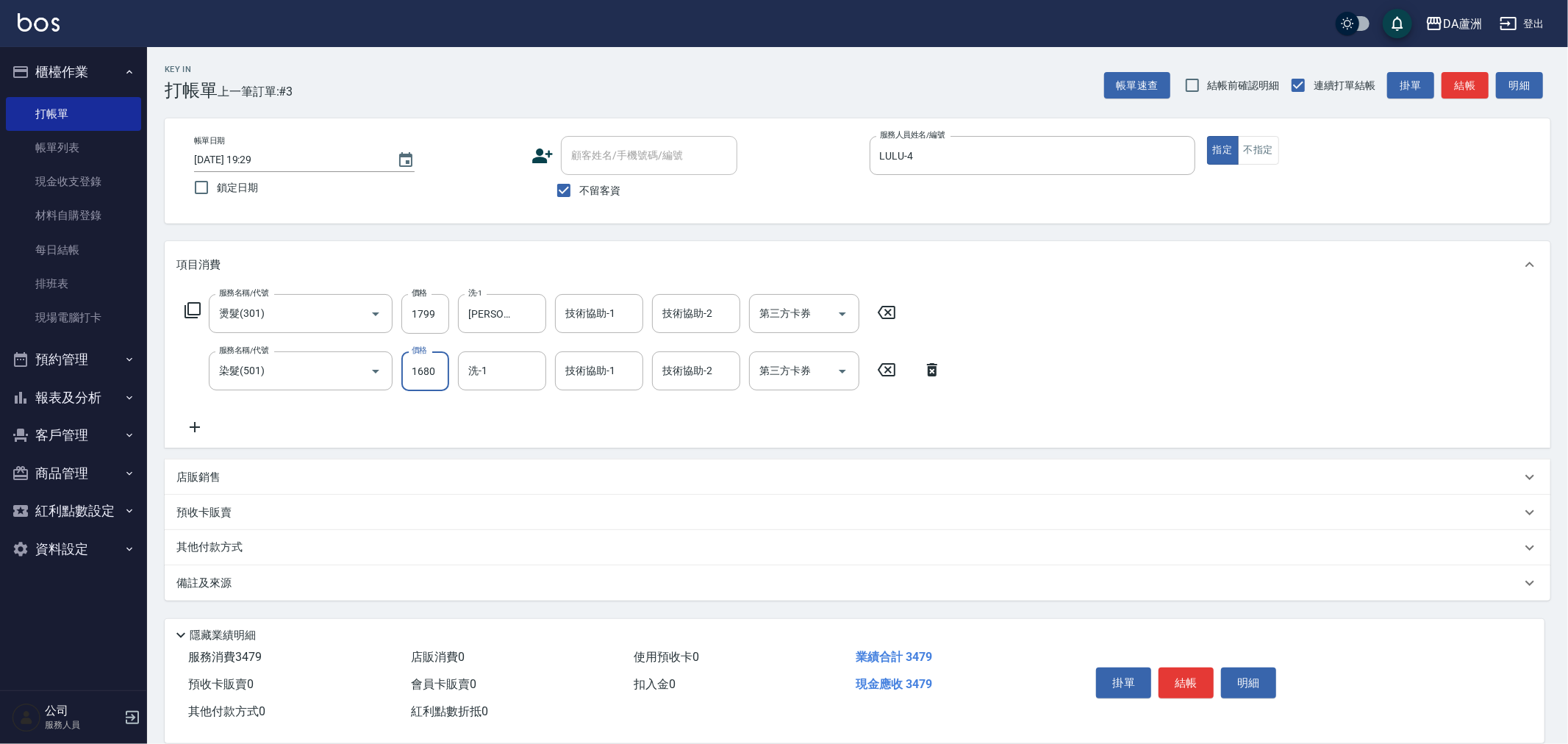
type input "1680"
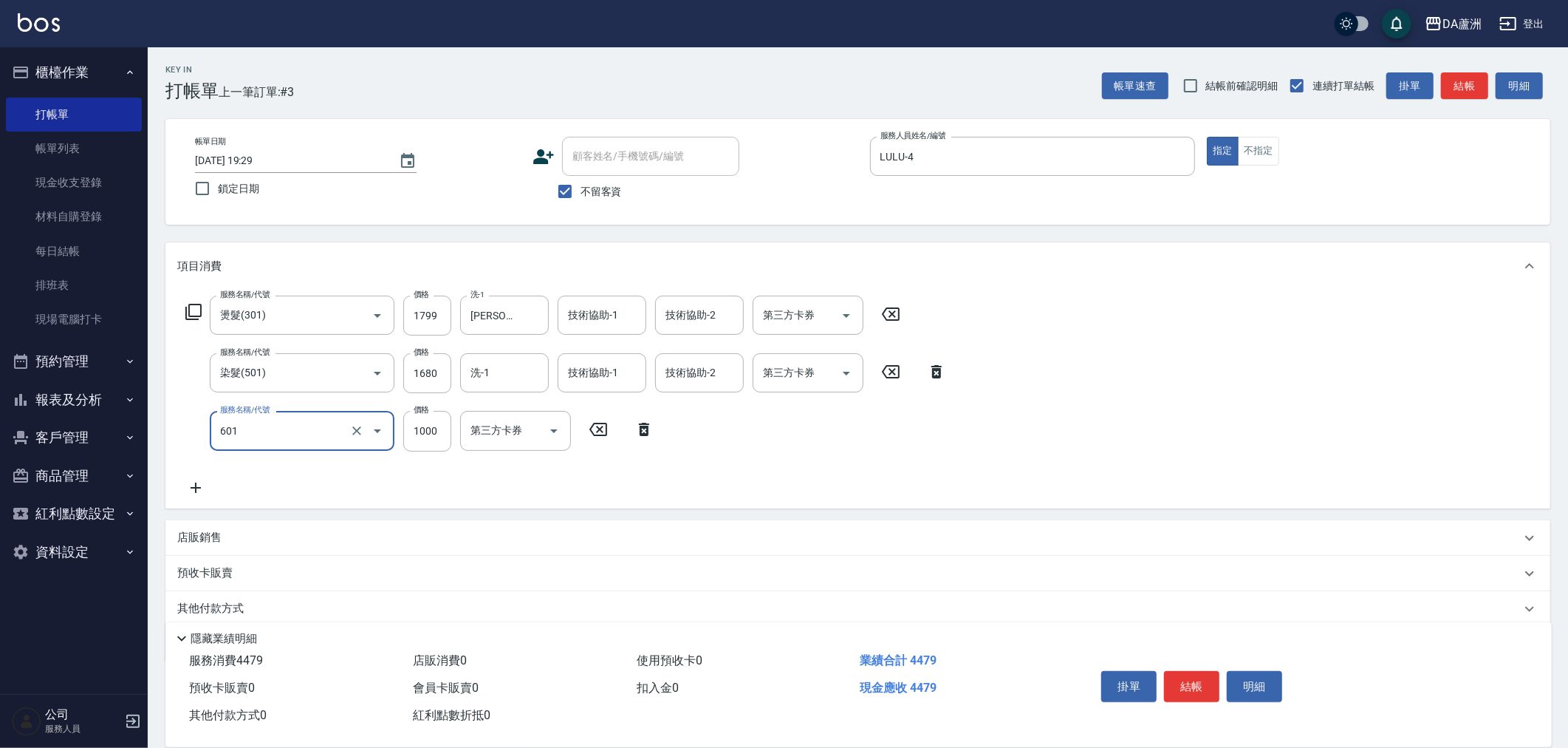
type input "自備護髮(1000上)(601)"
type input "1600"
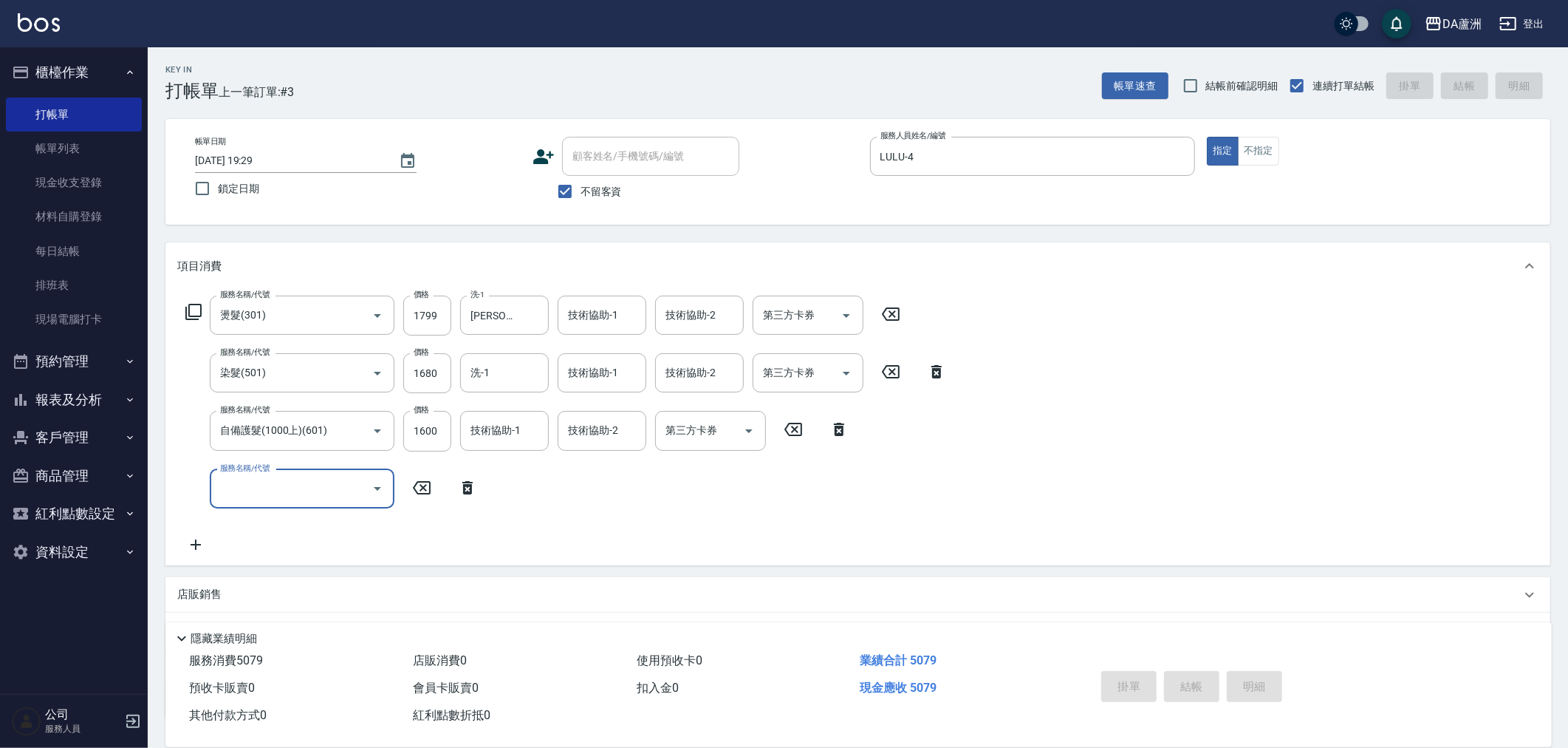
type input "[DATE] 19:30"
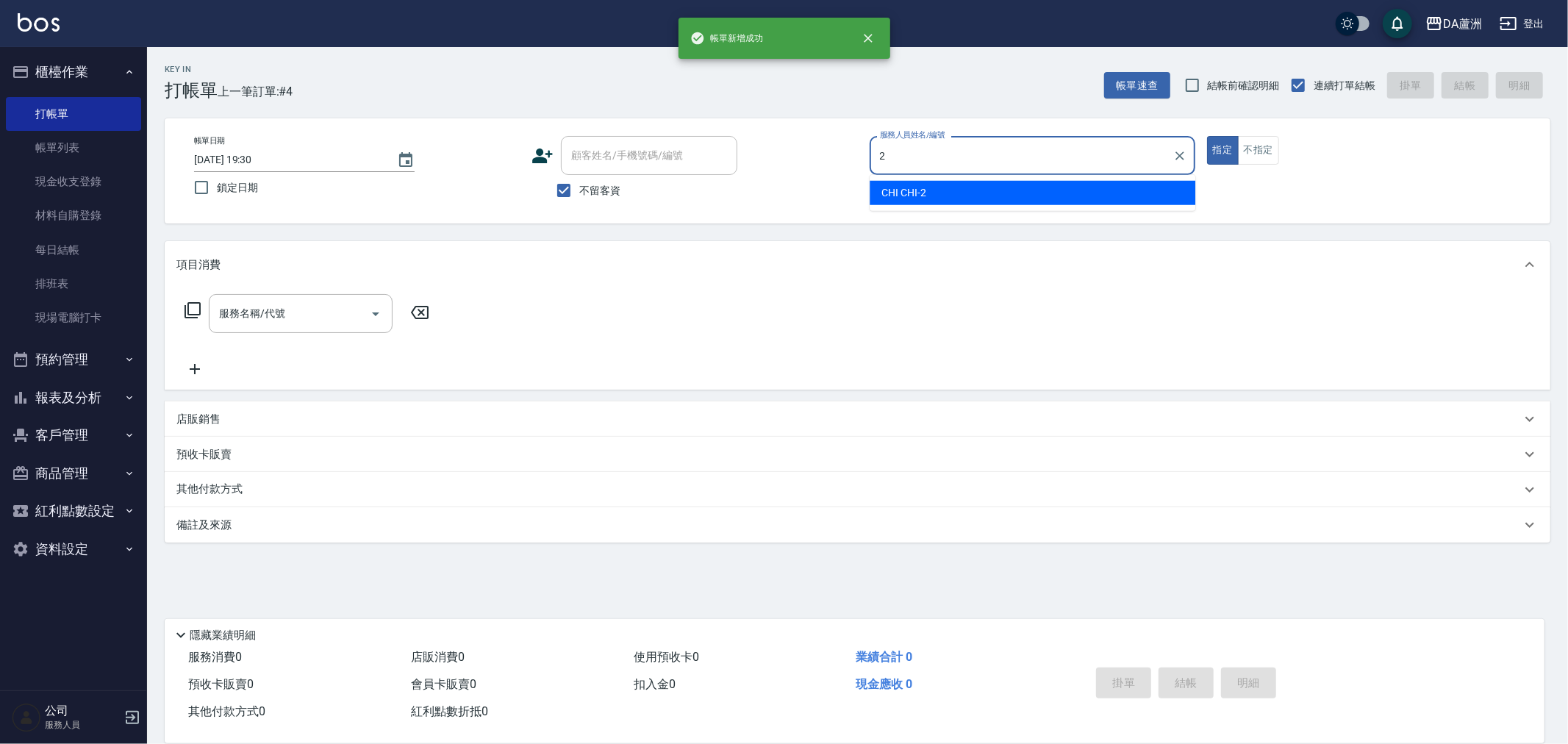
type input "CHI CHI-2"
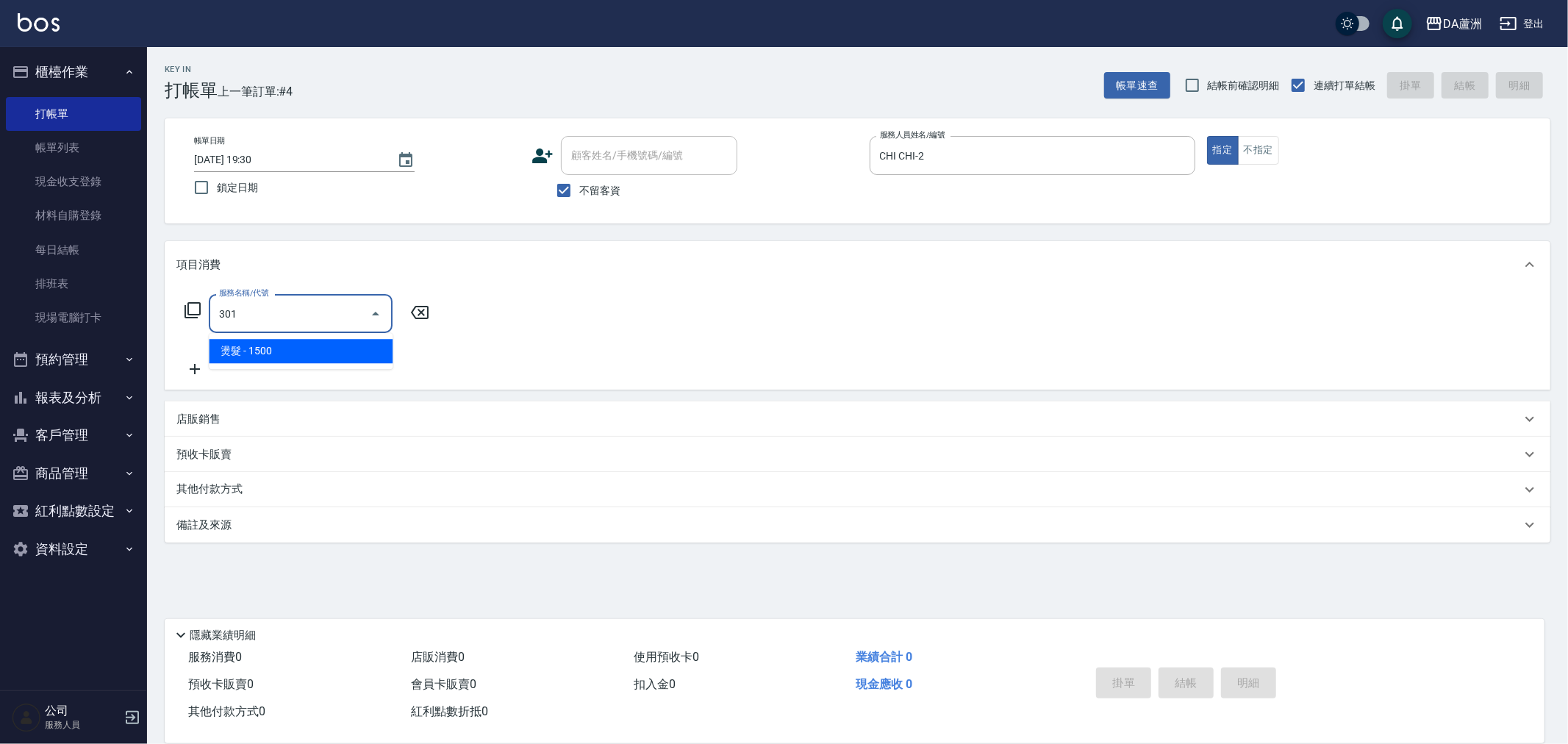
type input "燙髮(301)"
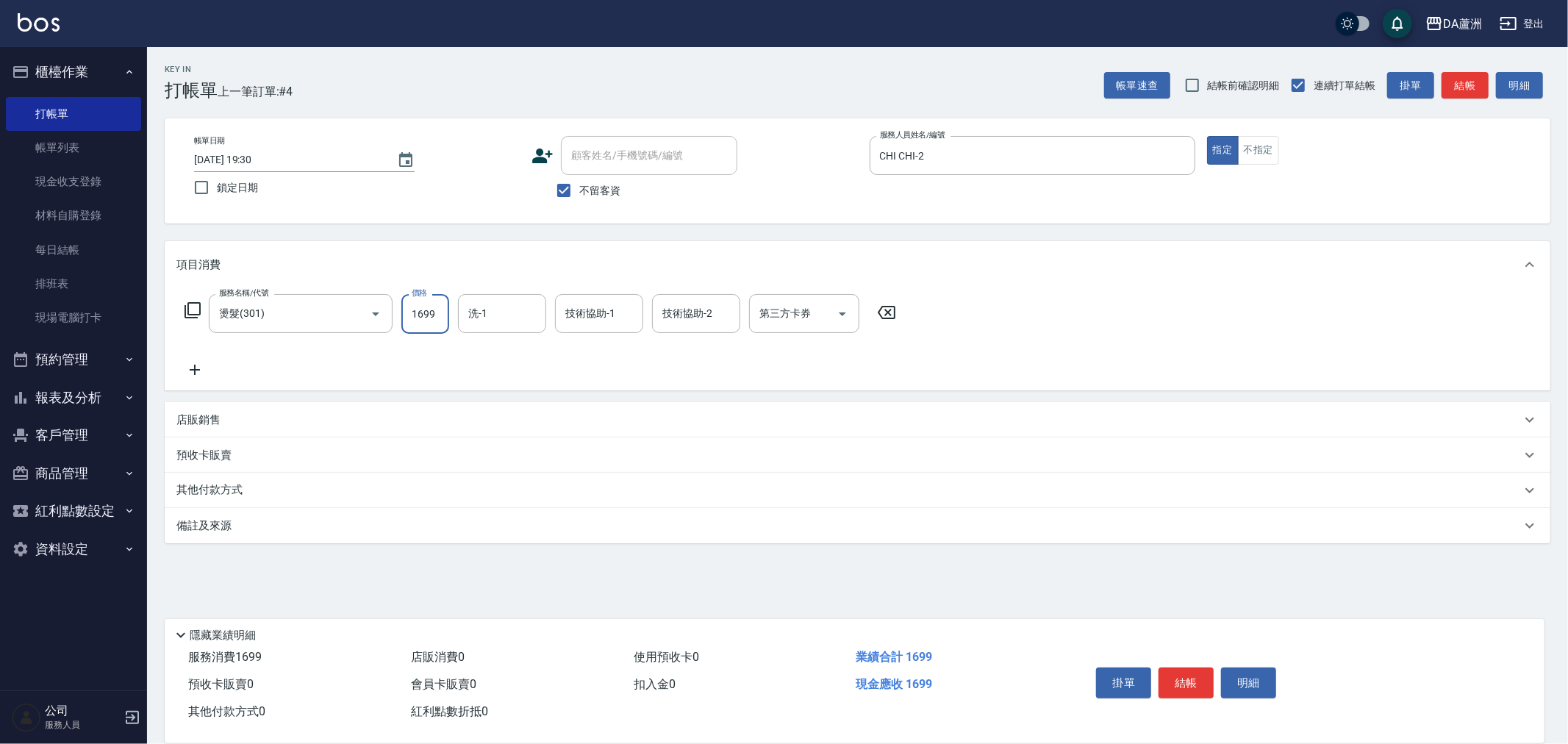
type input "1699"
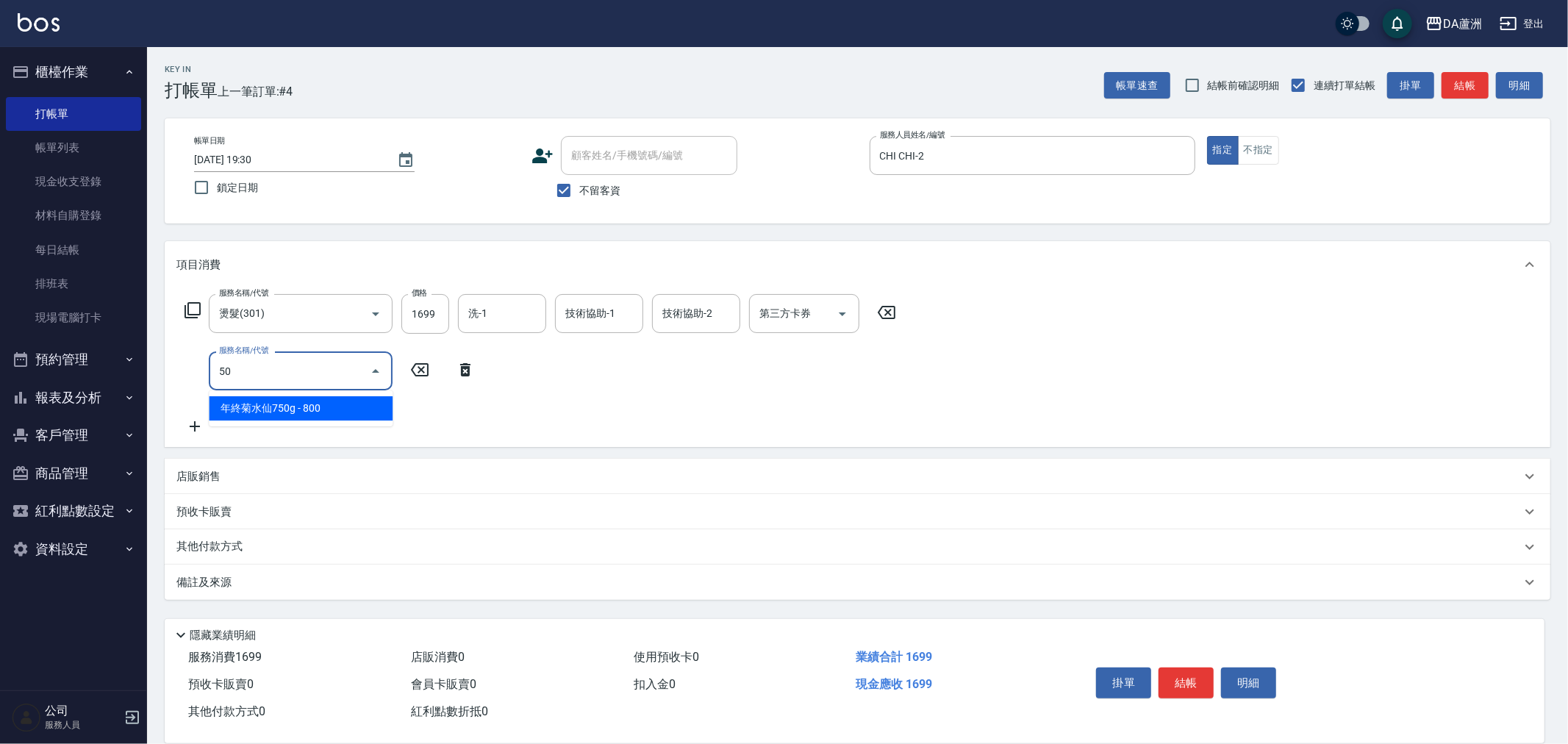
type input "5"
type input "自備護髮(1000上)(601)"
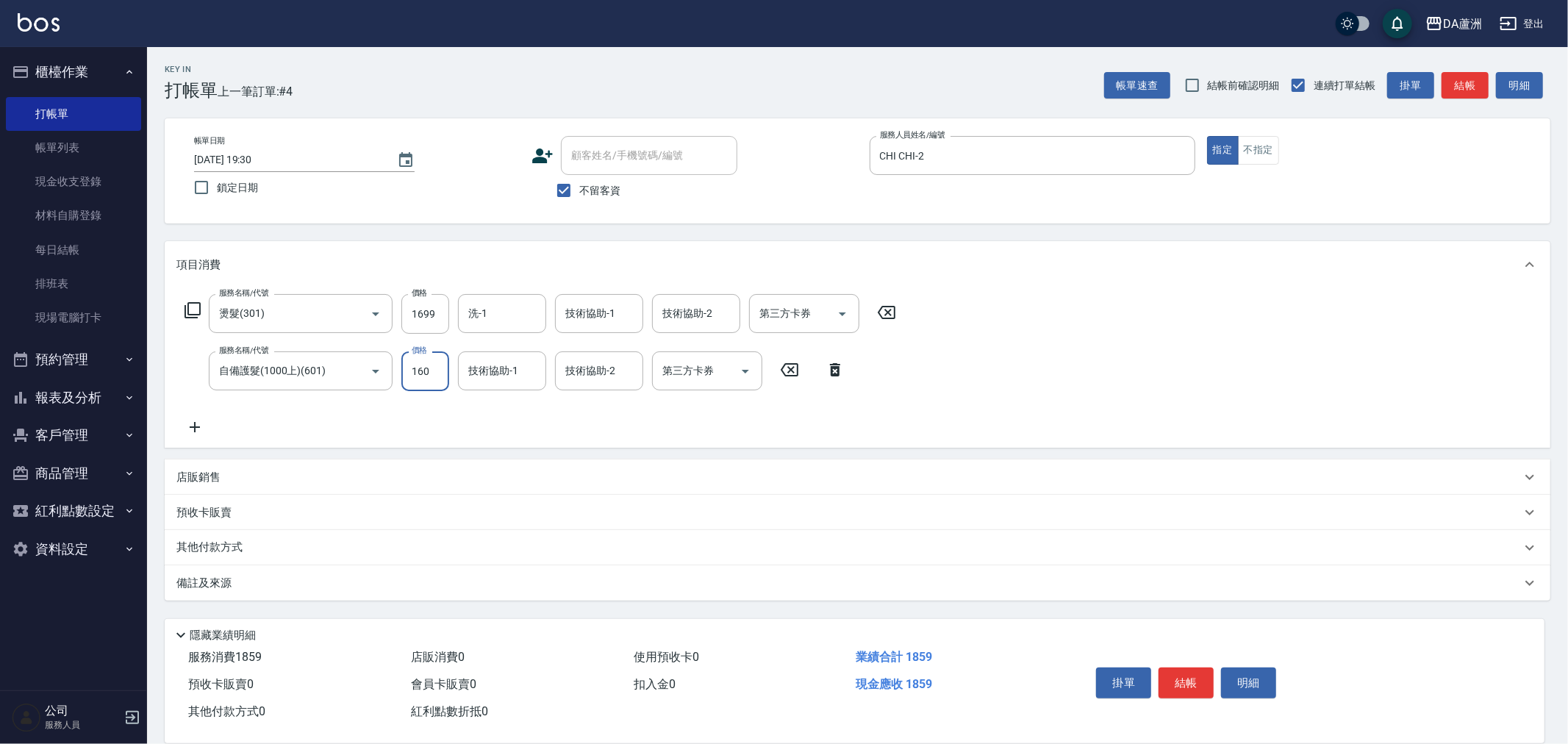
type input "1600"
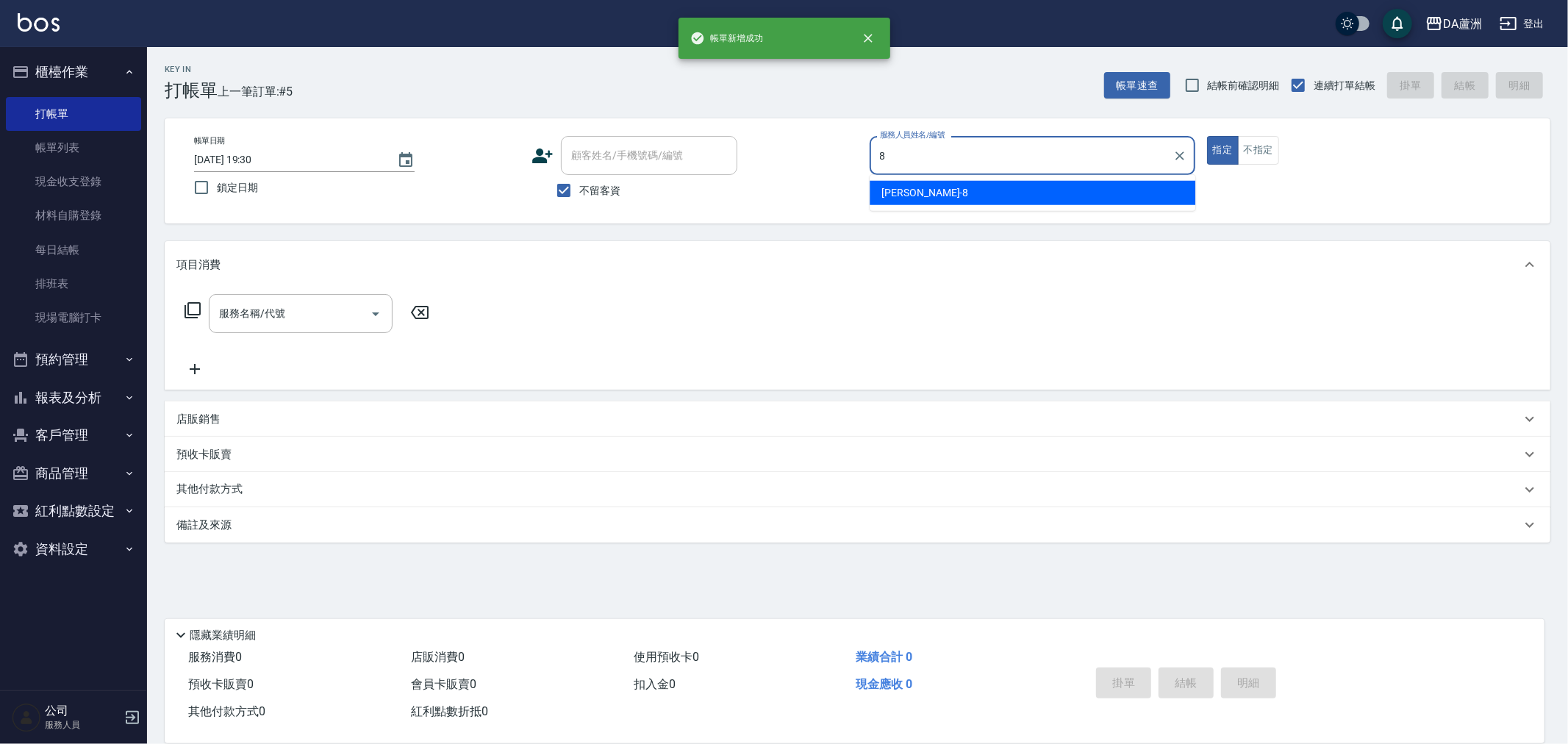
type input "[PERSON_NAME]-8"
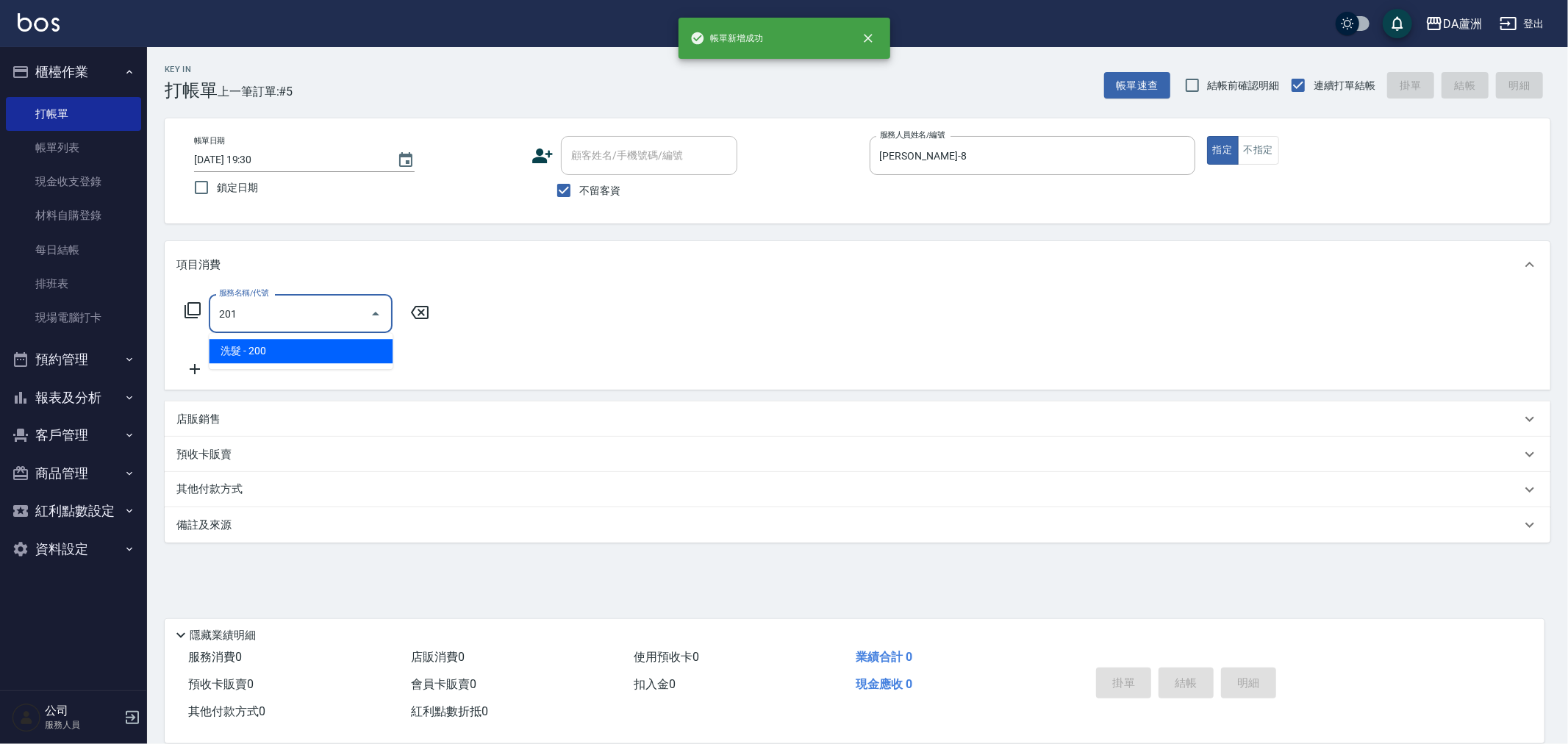
type input "洗髮(201)"
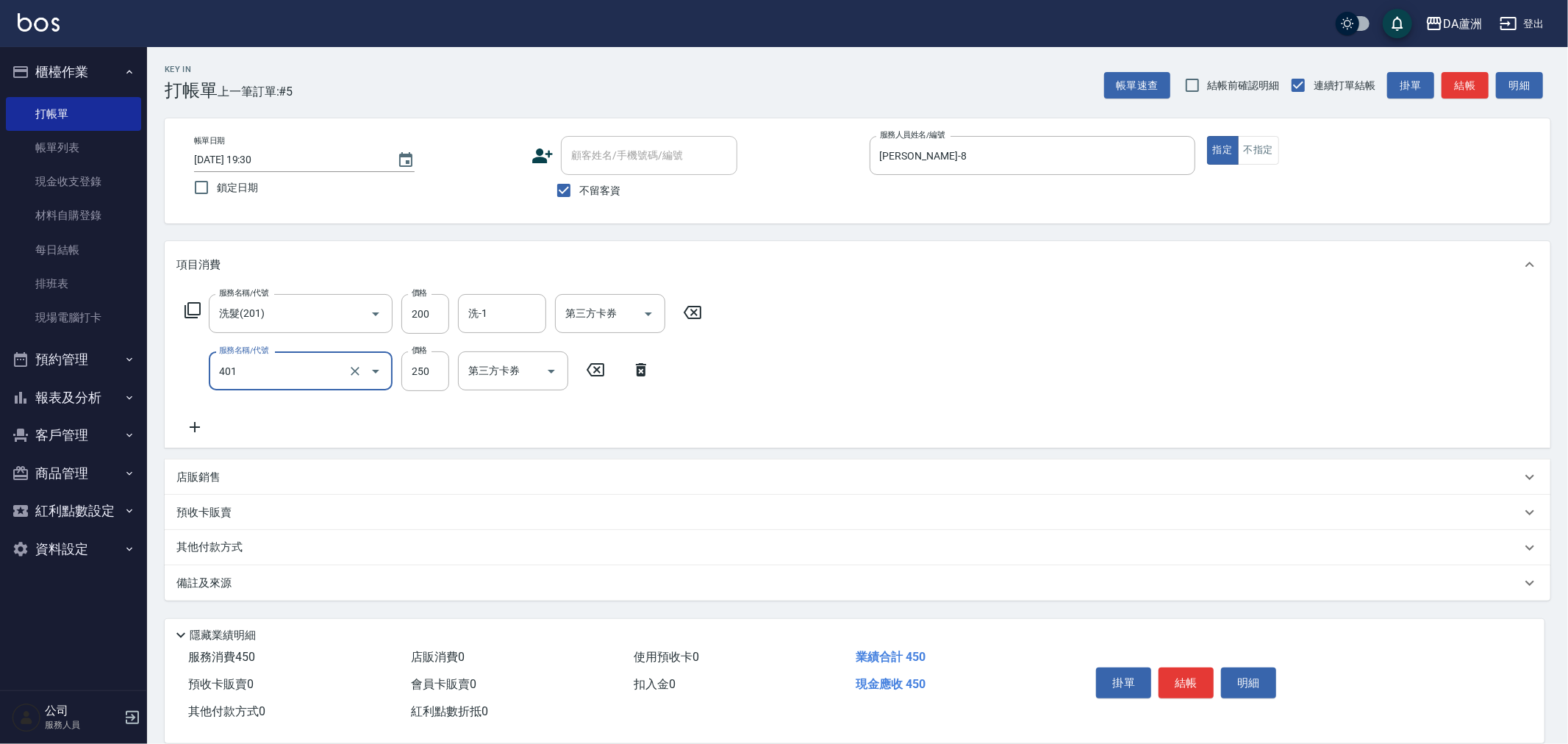
type input "剪髮(401)"
type input "400"
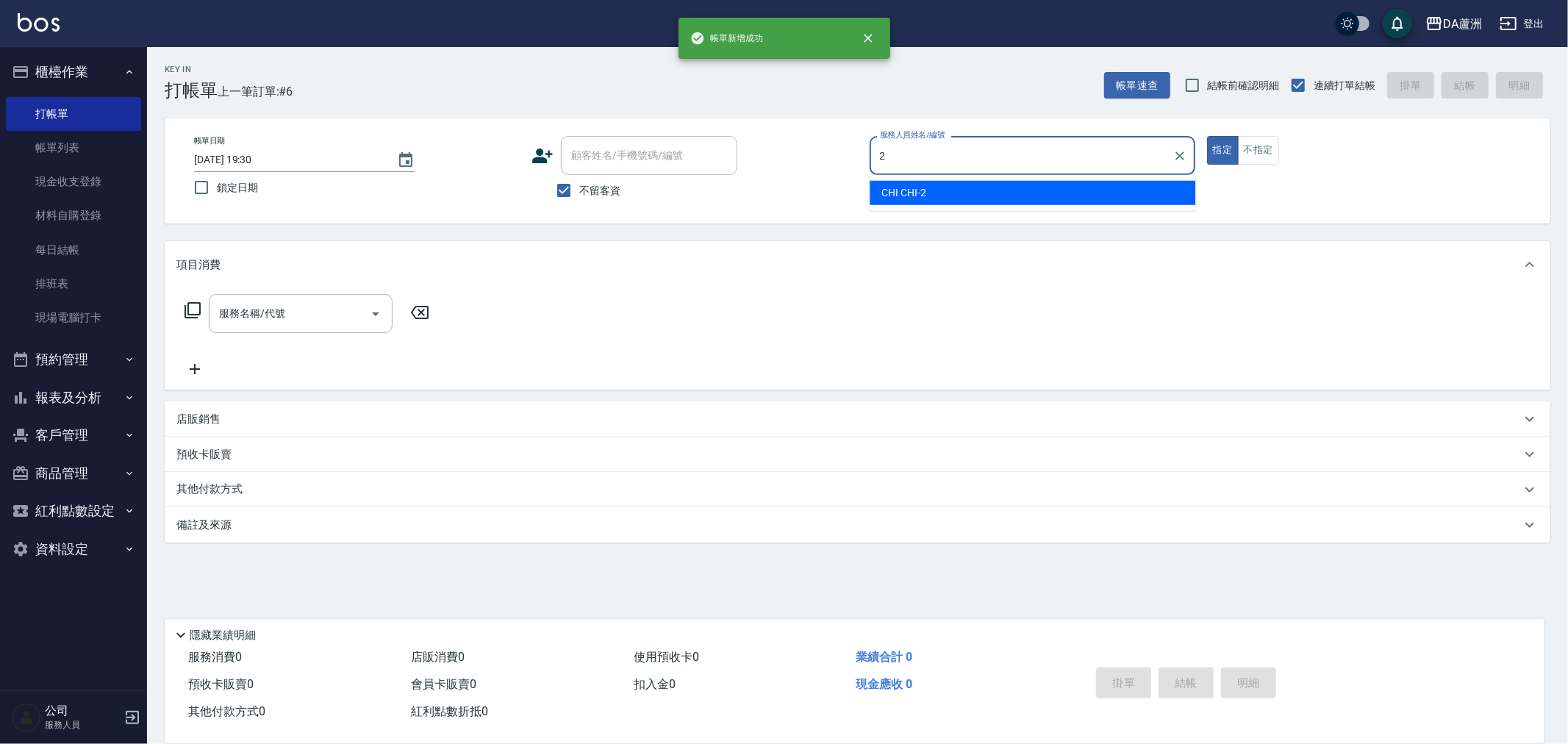
type input "CHI CHI-2"
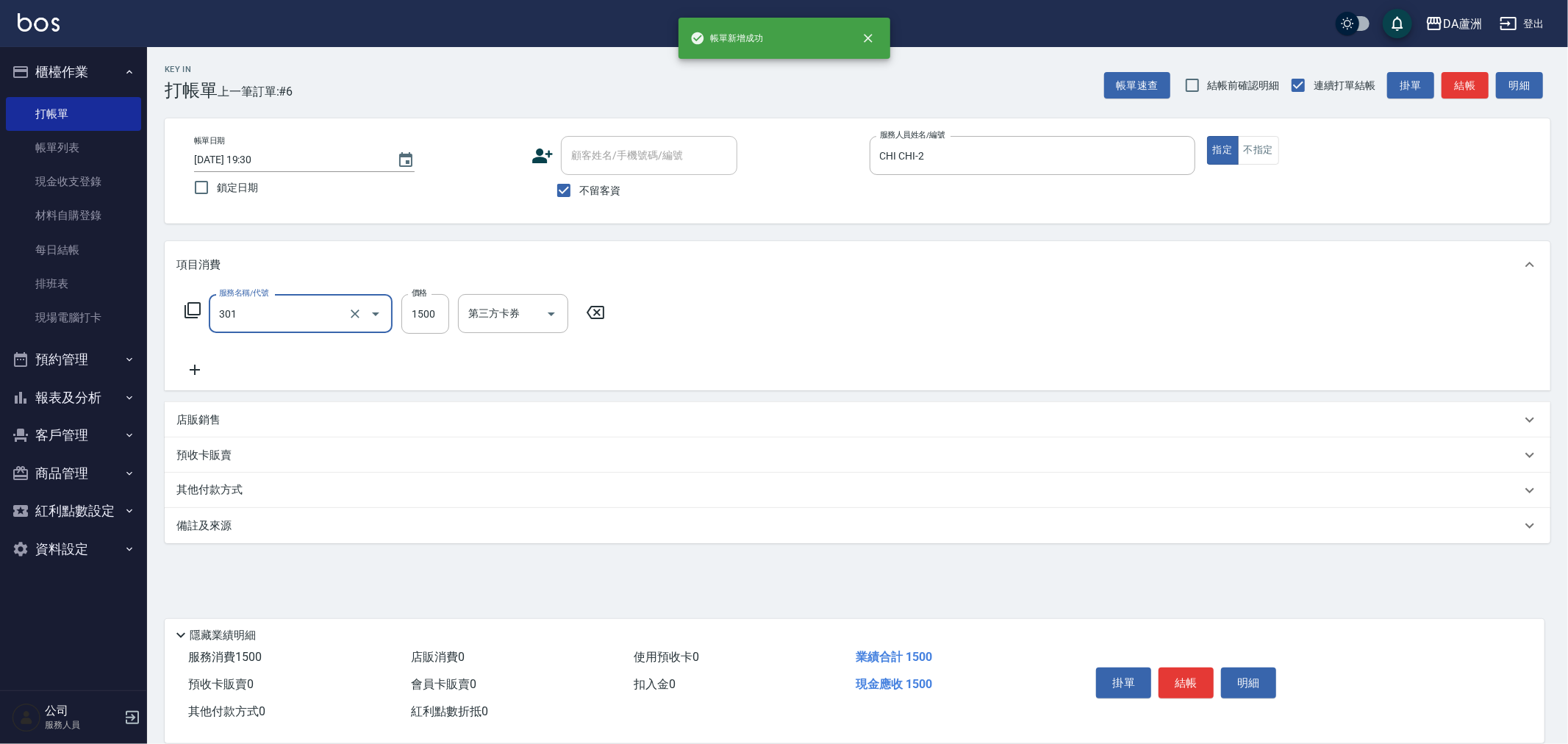
type input "燙髮(301)"
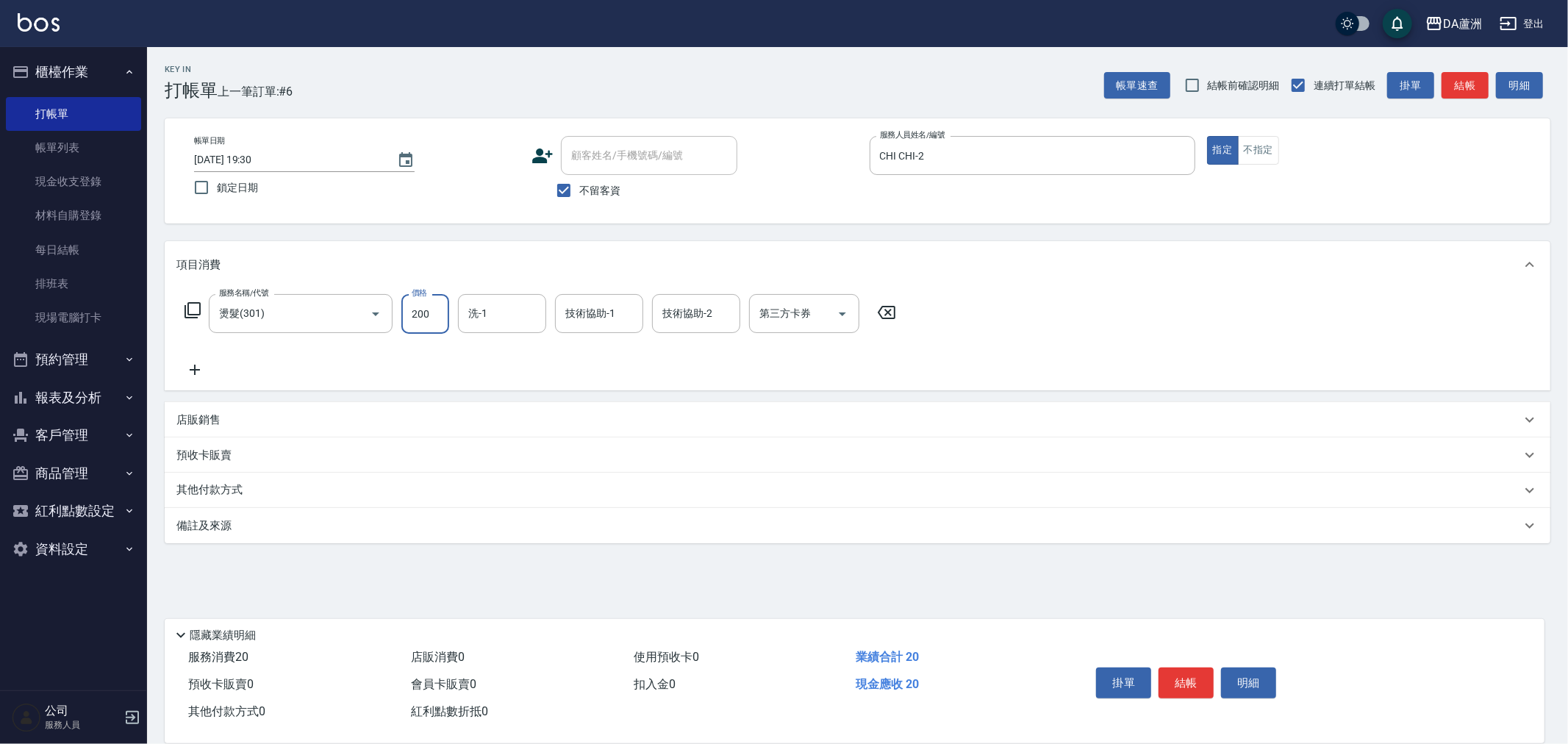
type input "2000"
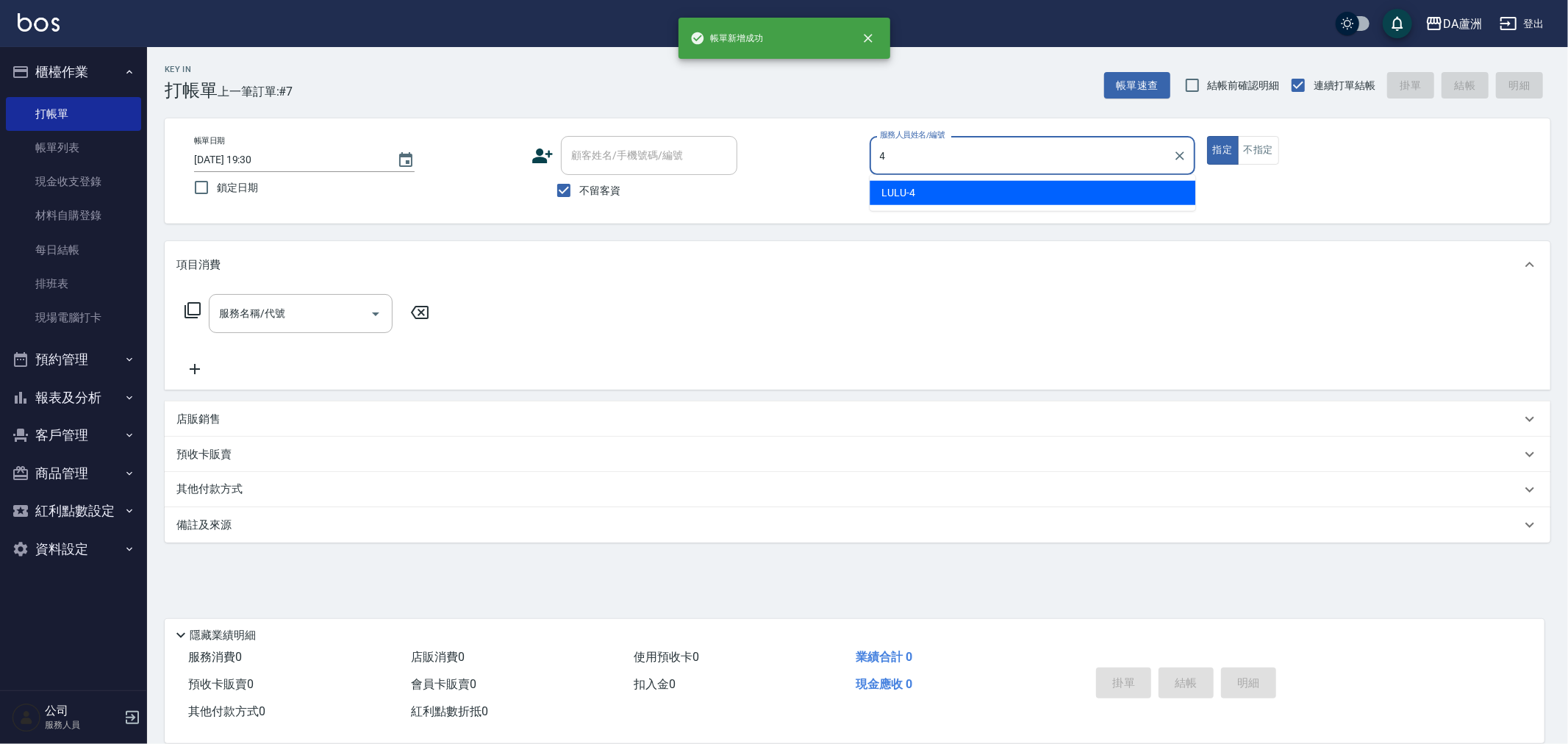
type input "LULU-4"
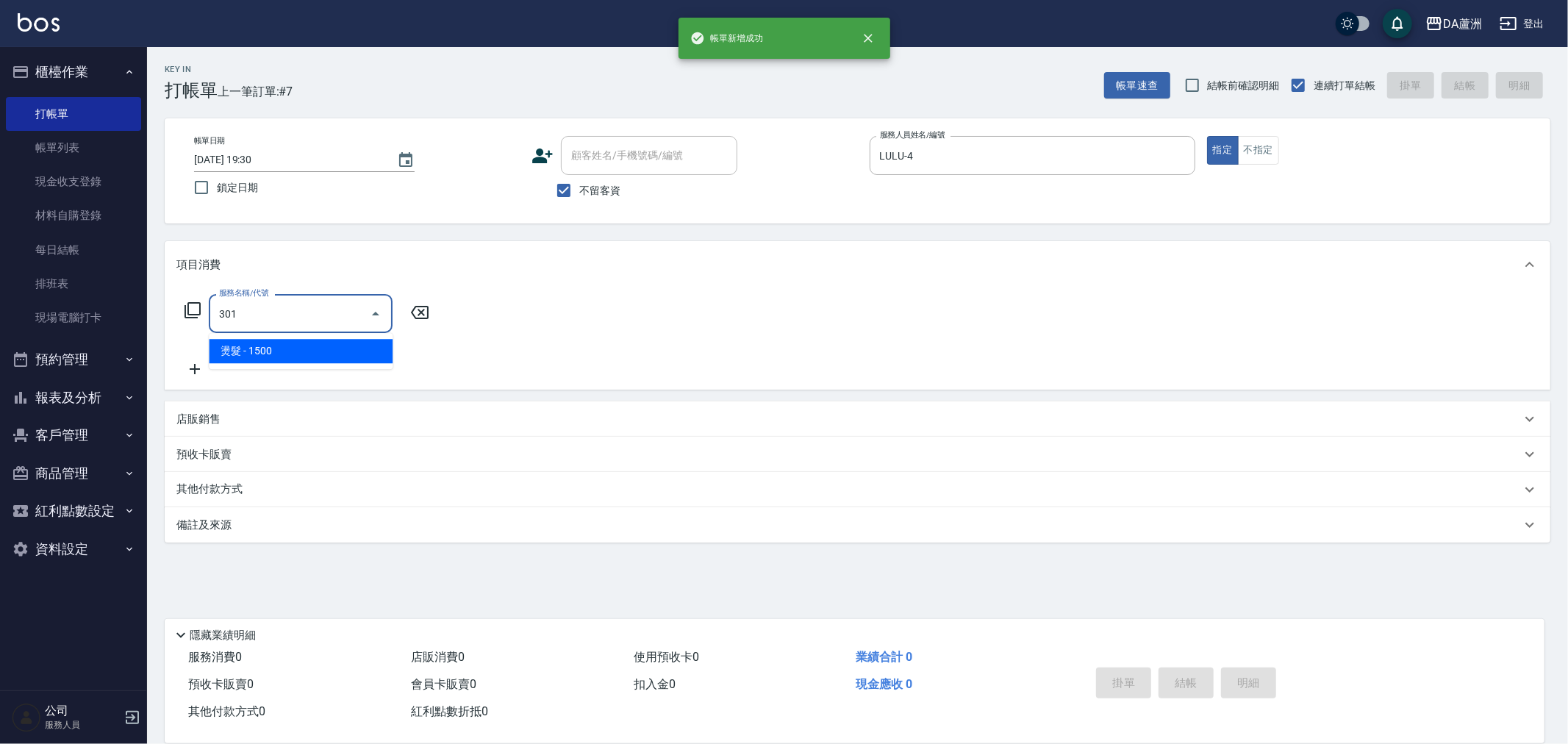
type input "燙髮(301)"
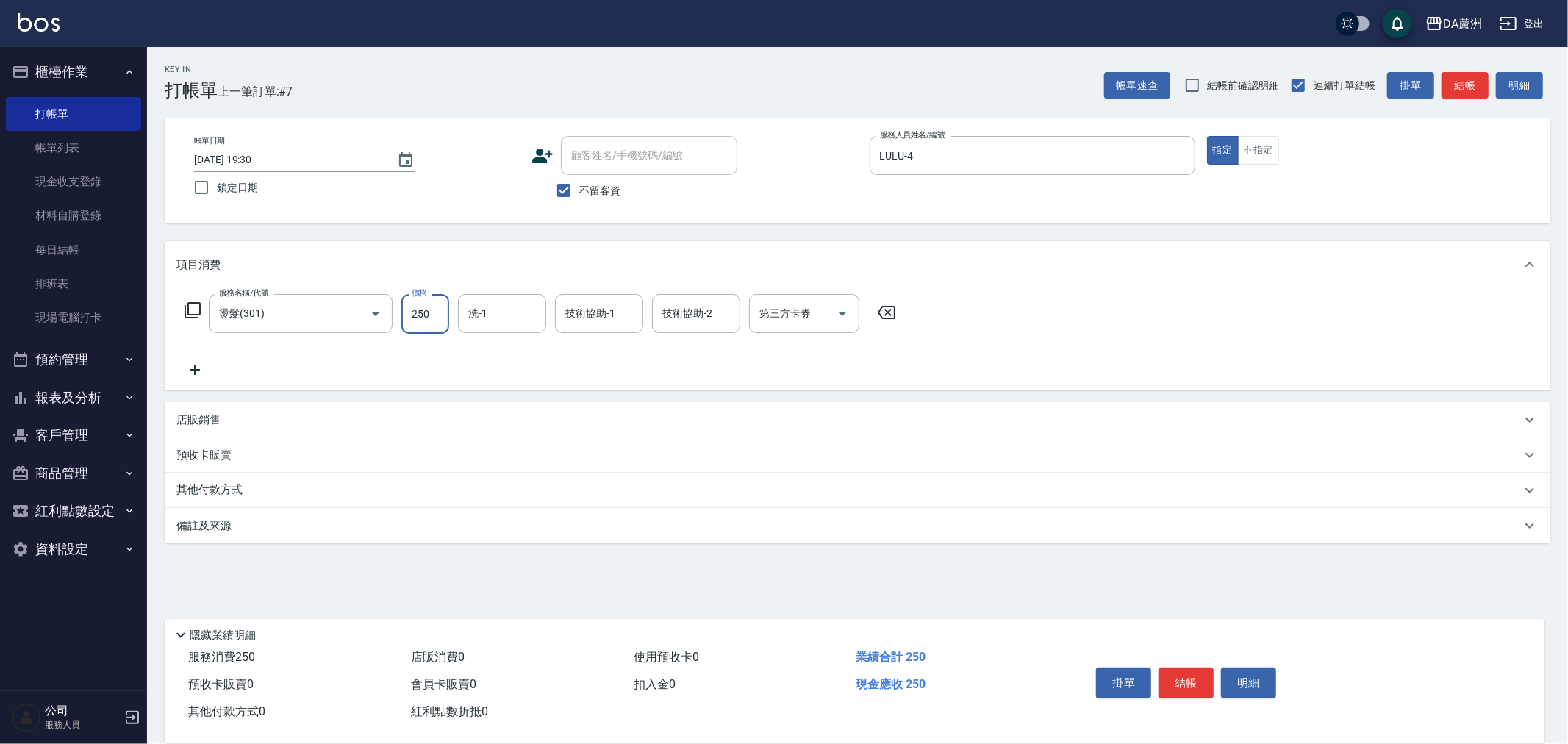
type input "2500"
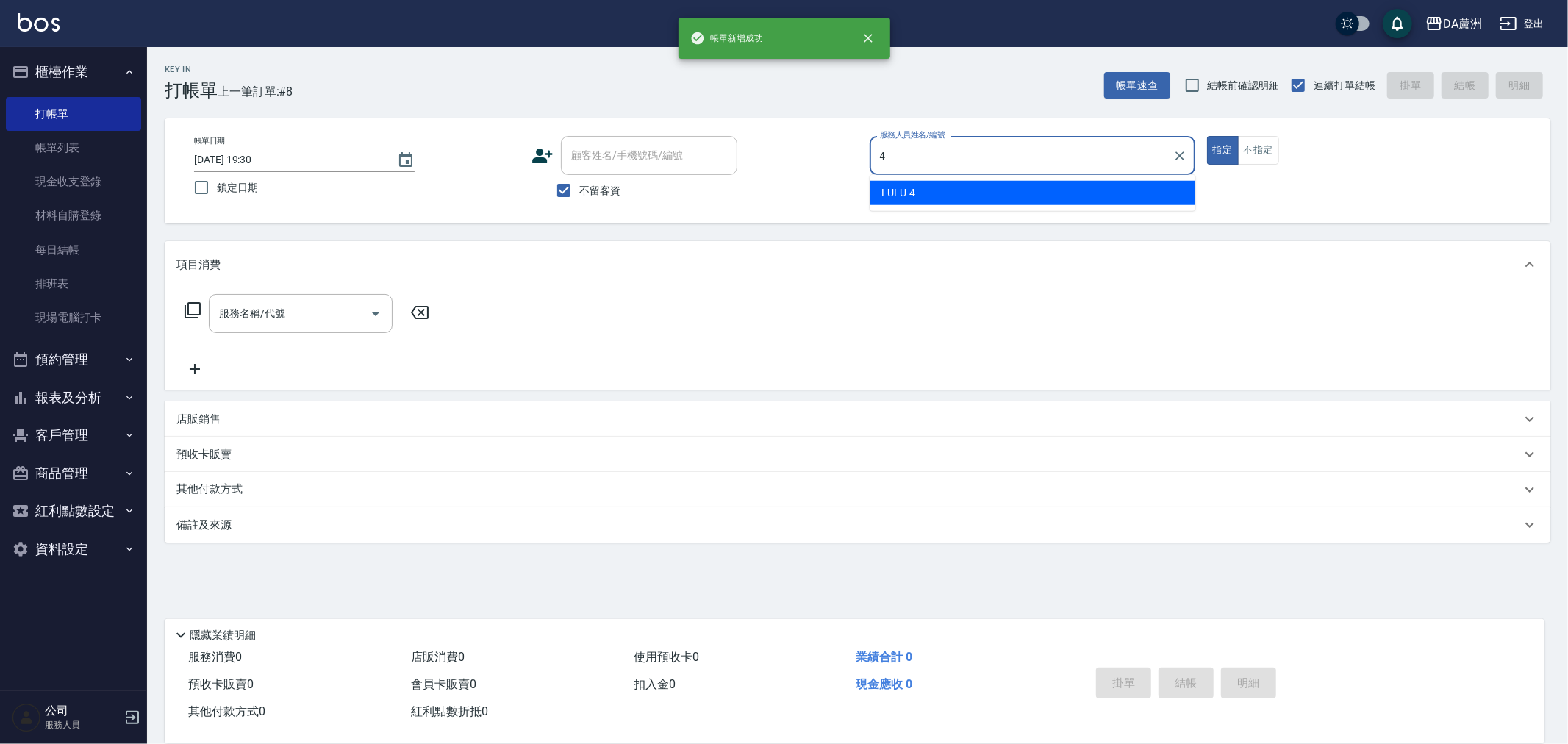
type input "LULU-4"
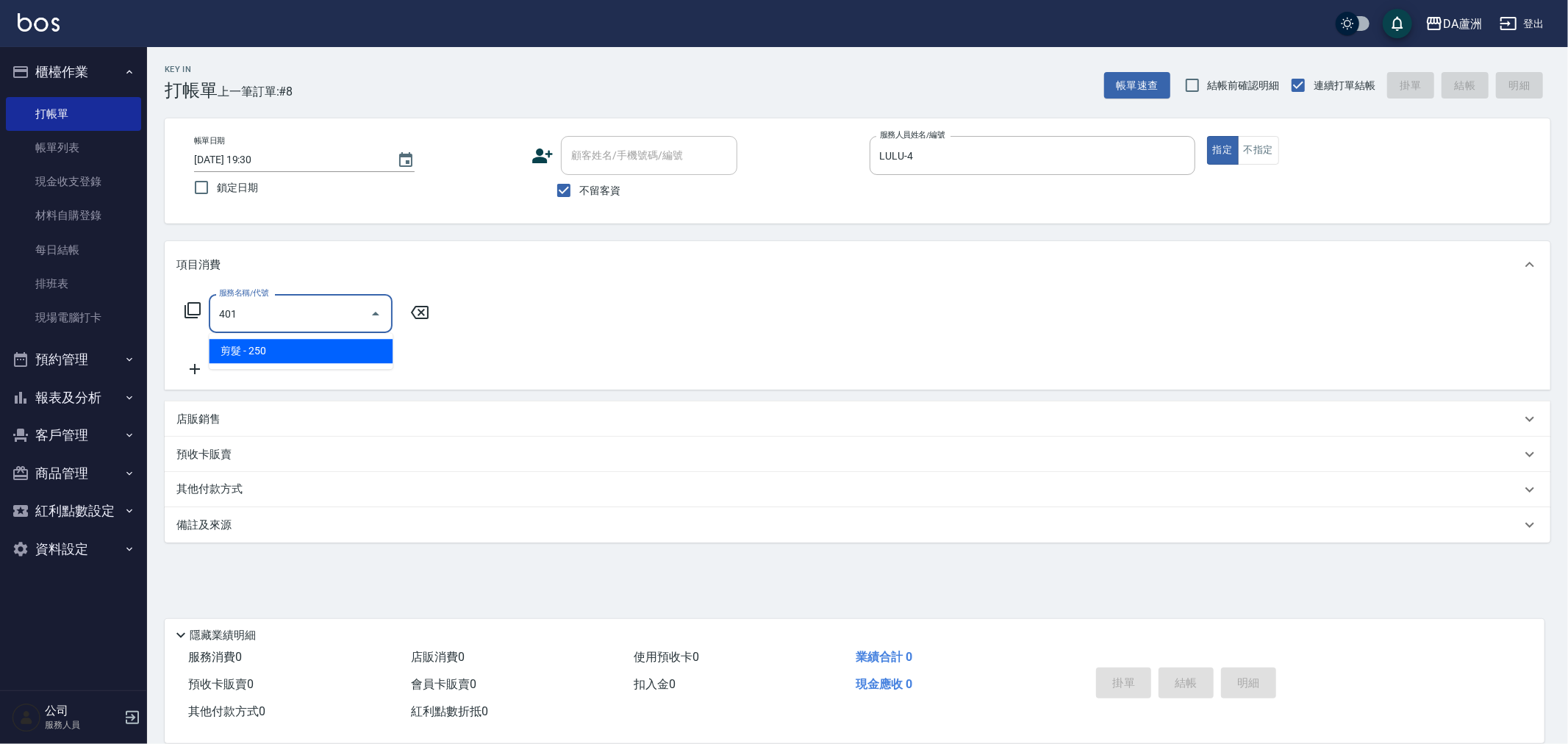
type input "剪髮(401)"
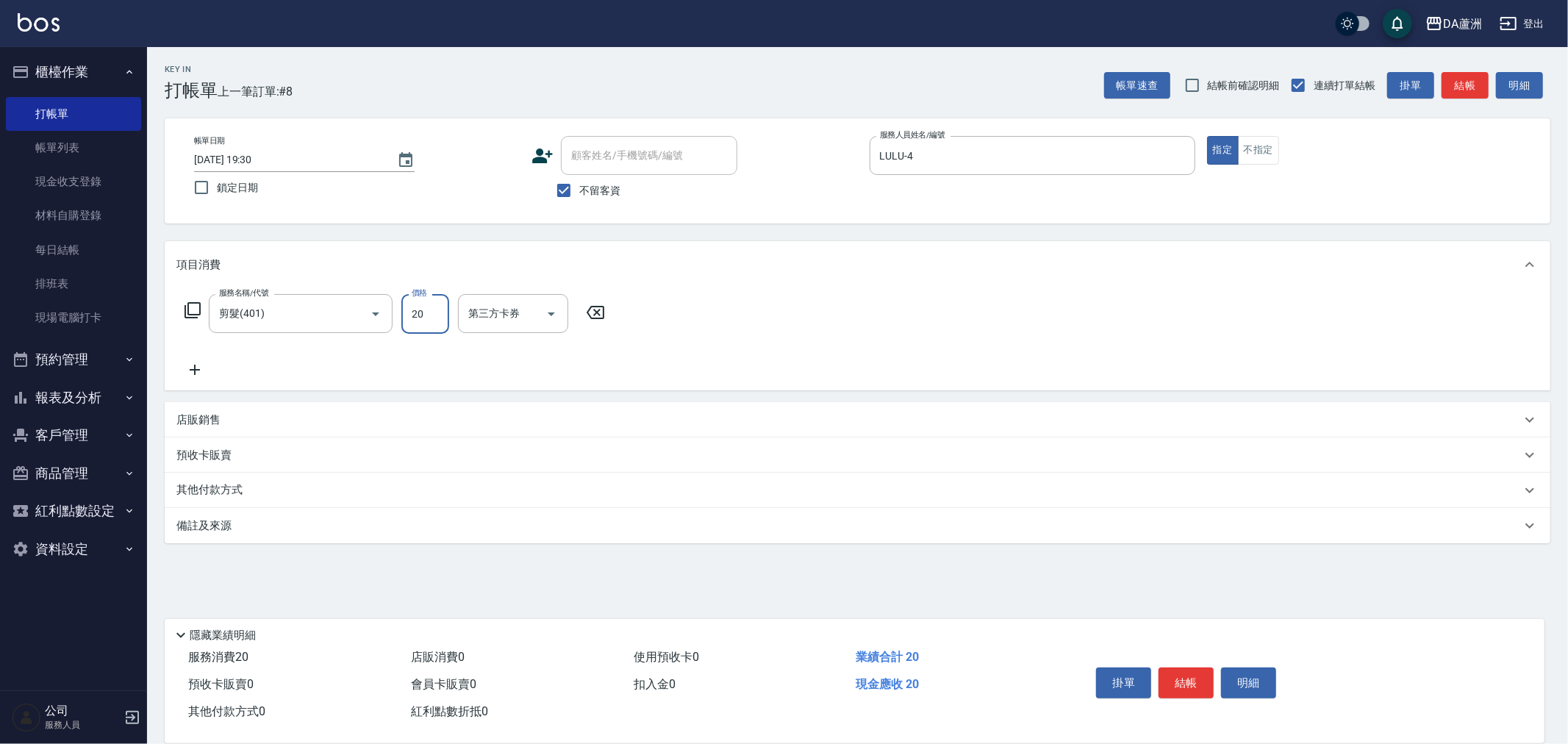
type input "200"
